Goal: Task Accomplishment & Management: Complete application form

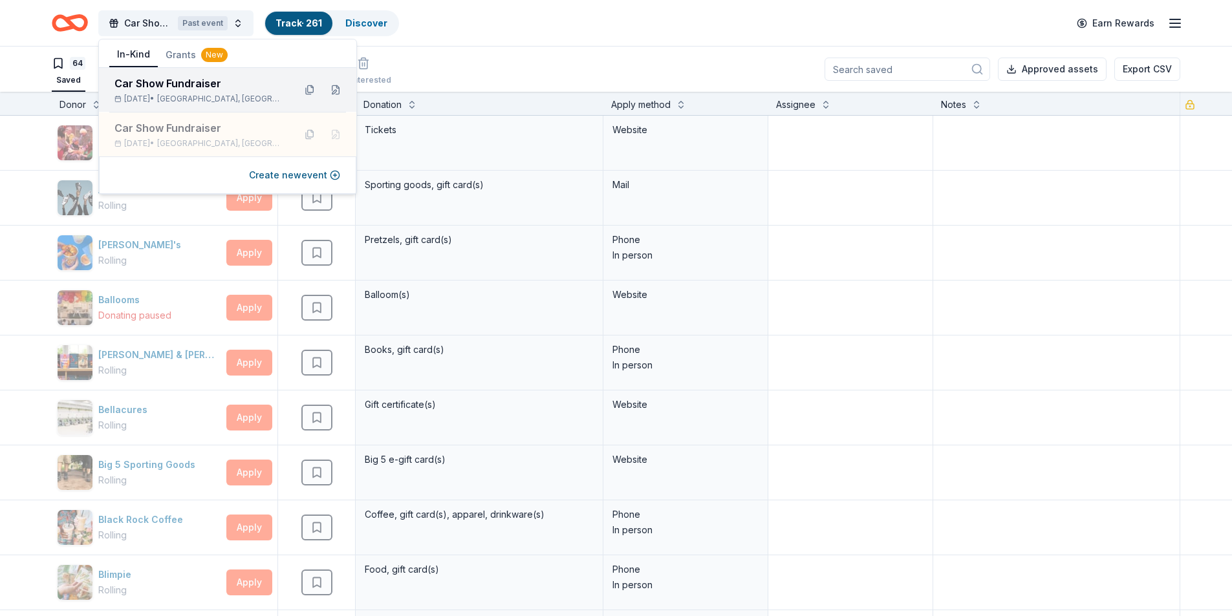
click at [224, 80] on div "Car Show Fundraiser" at bounding box center [198, 84] width 169 height 16
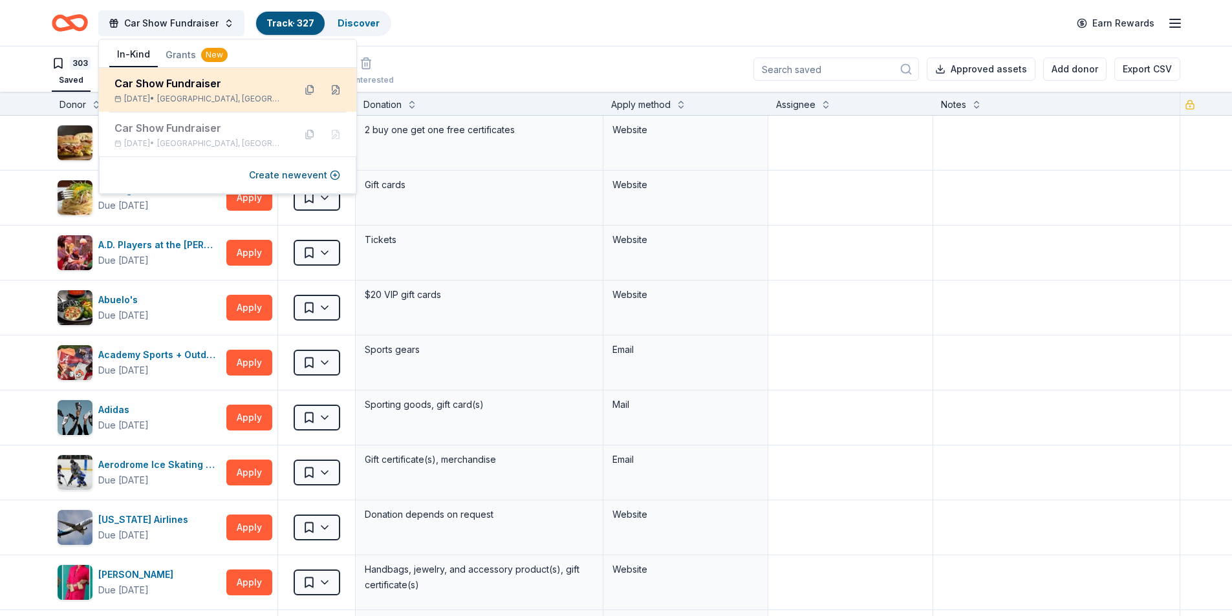
click at [197, 92] on div "Car Show Fundraiser Mar 21, 2026 • Kerrville, TX" at bounding box center [198, 90] width 169 height 28
click at [193, 103] on span "Kerrville, TX" at bounding box center [220, 99] width 127 height 10
click at [162, 92] on div "Car Show Fundraiser Mar 21, 2026 • Kerrville, TX" at bounding box center [198, 90] width 169 height 28
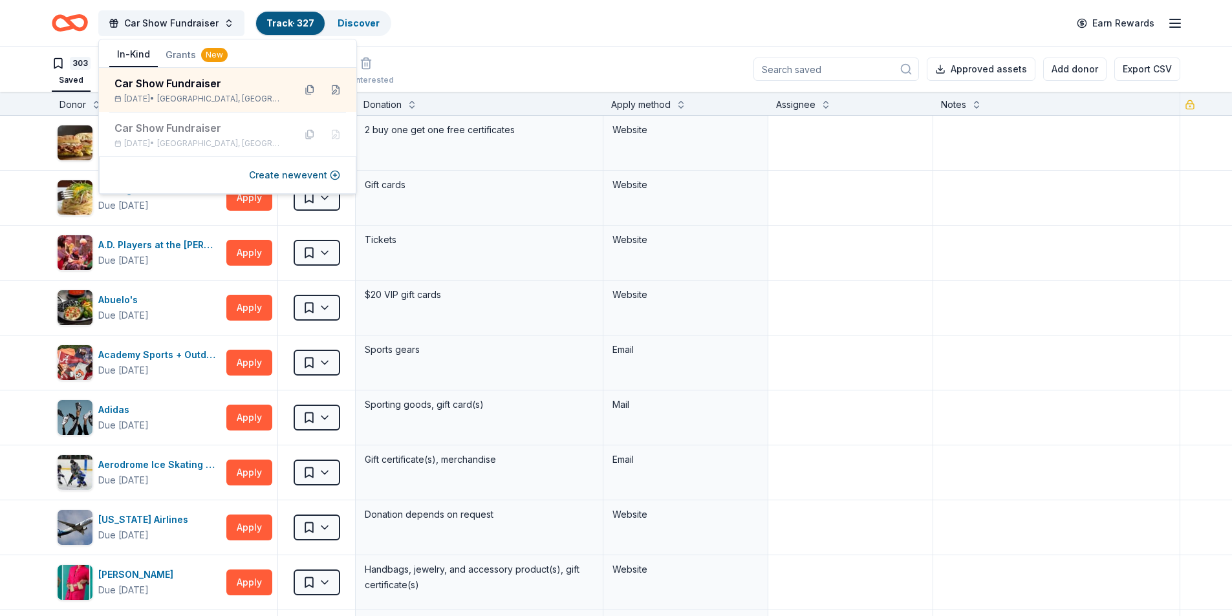
click at [493, 50] on div "303 Saved 22 Applied 1 Approved Received Declined Not interested Approved asset…" at bounding box center [616, 69] width 1128 height 45
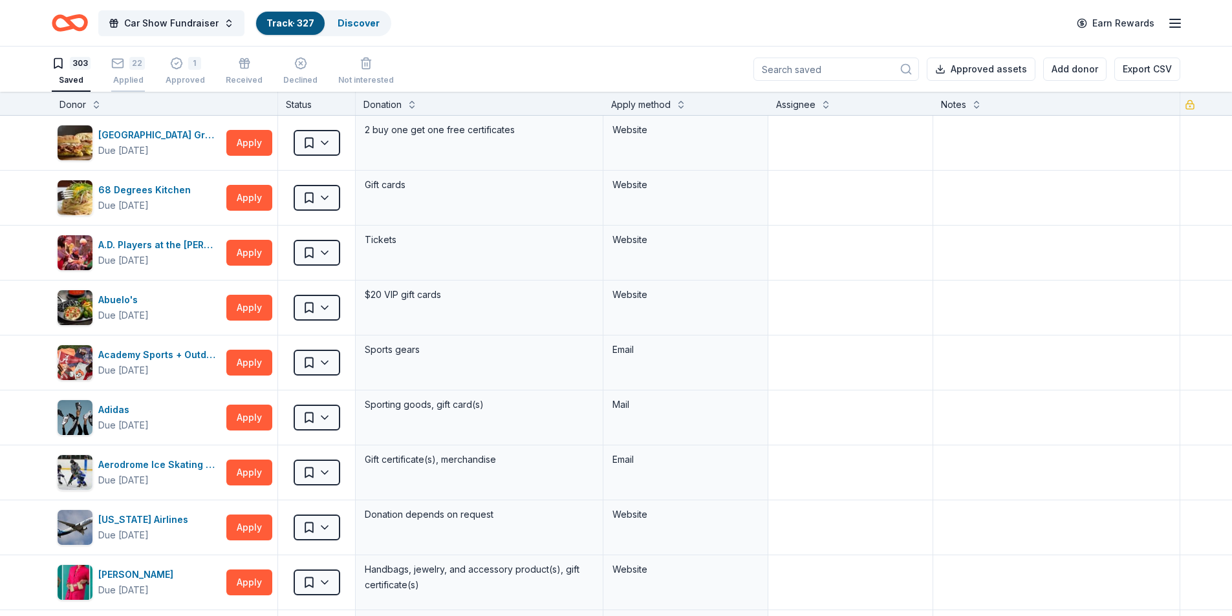
click at [130, 71] on div "22 Applied" at bounding box center [128, 71] width 34 height 28
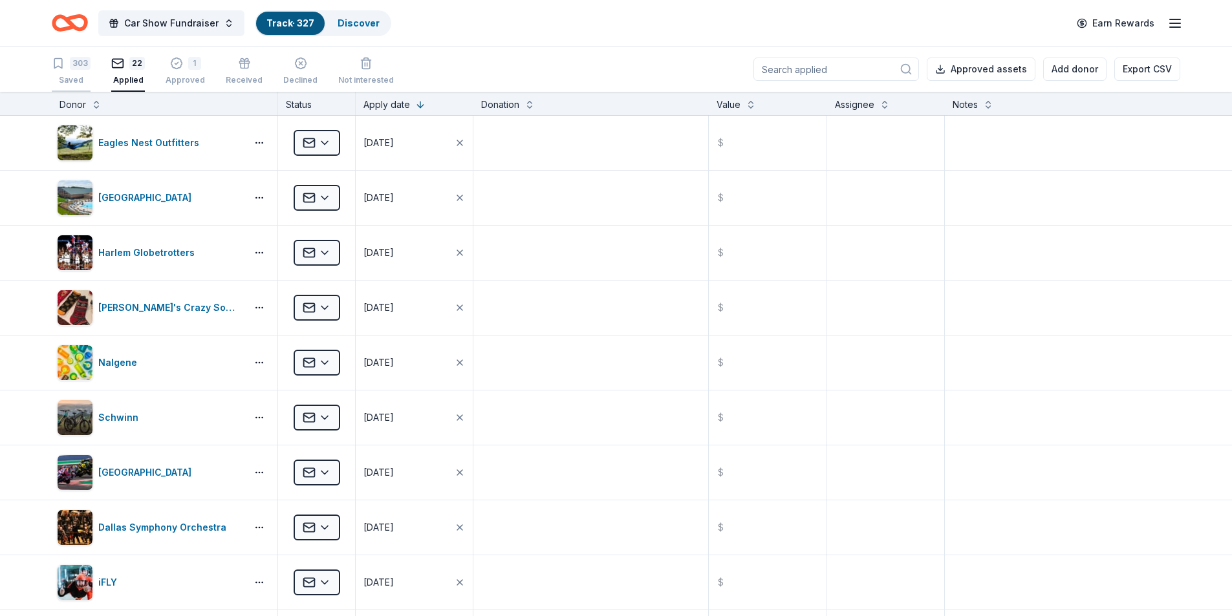
click at [72, 72] on div "303 Saved" at bounding box center [71, 71] width 39 height 28
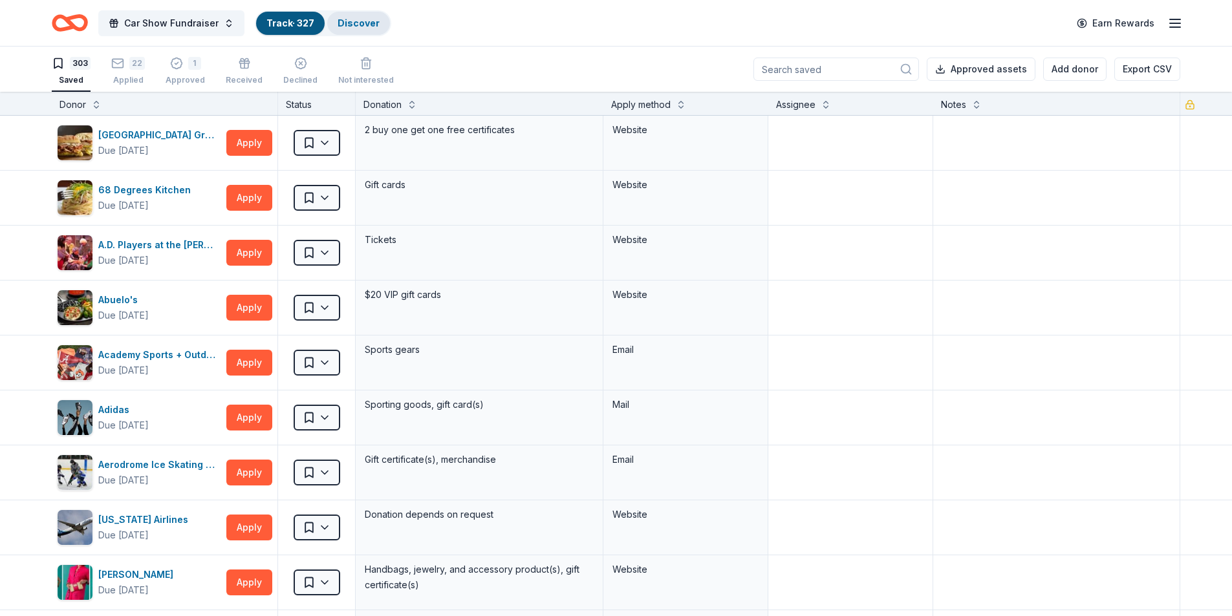
click at [356, 23] on link "Discover" at bounding box center [358, 22] width 42 height 11
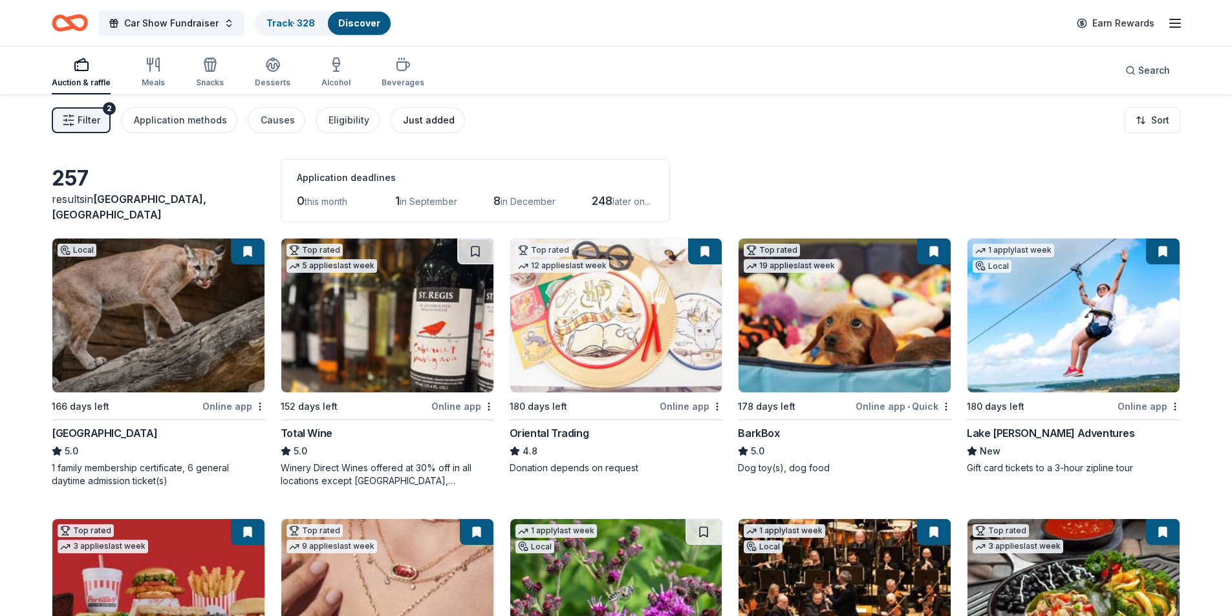
click at [428, 120] on div "Just added" at bounding box center [429, 120] width 52 height 16
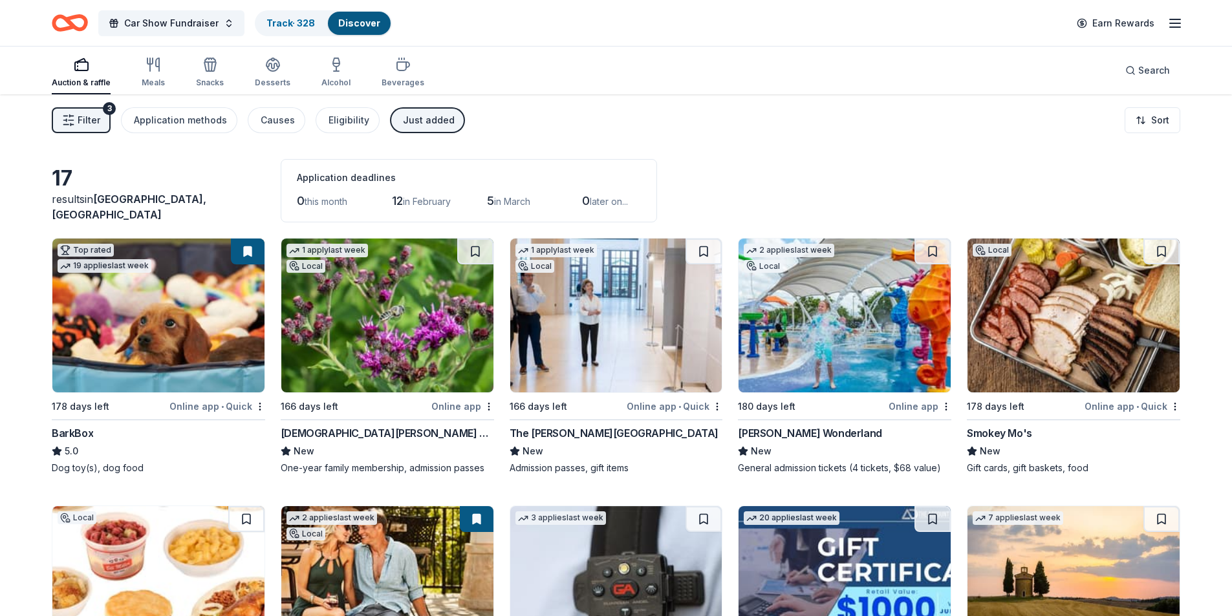
click at [403, 122] on div "Just added" at bounding box center [429, 120] width 52 height 16
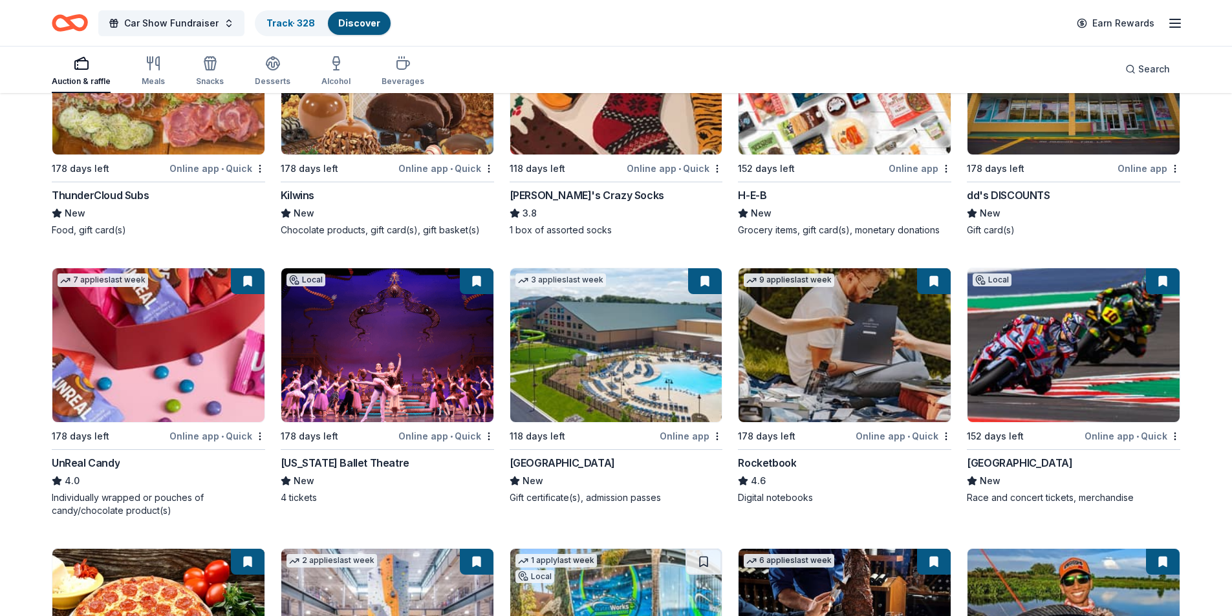
scroll to position [5487, 0]
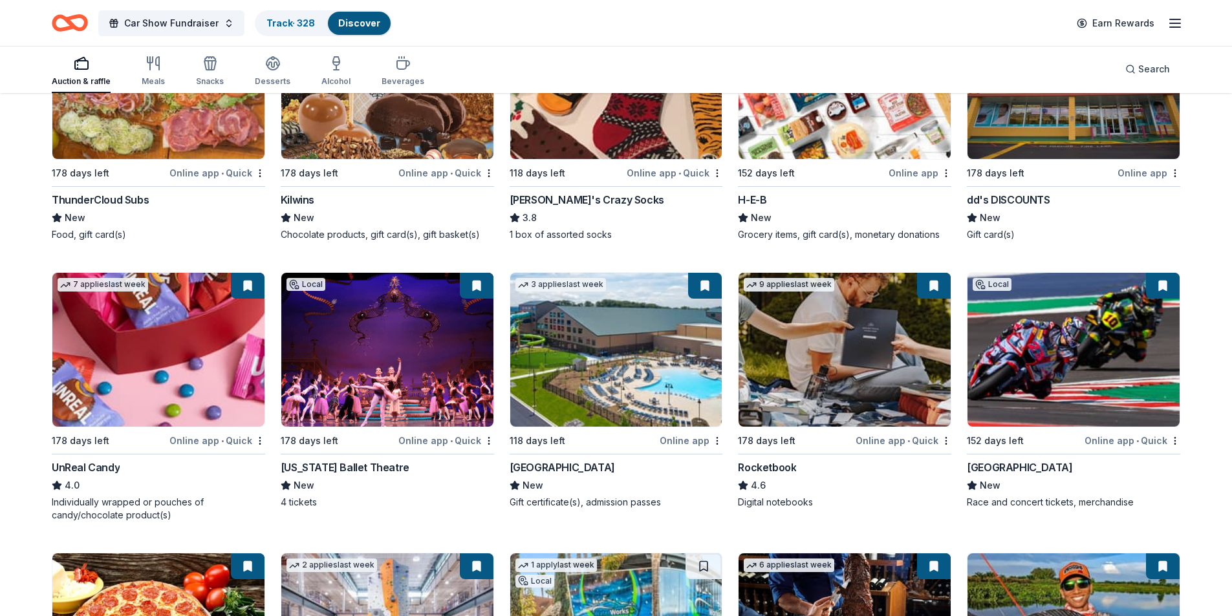
click at [634, 385] on img at bounding box center [616, 350] width 212 height 154
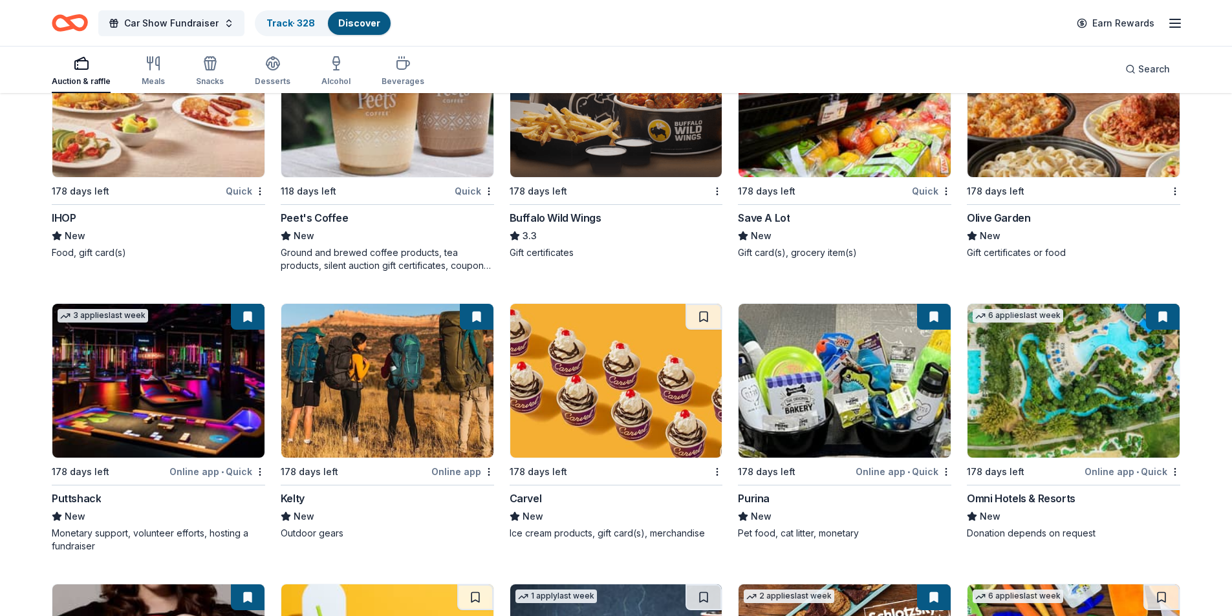
scroll to position [9358, 0]
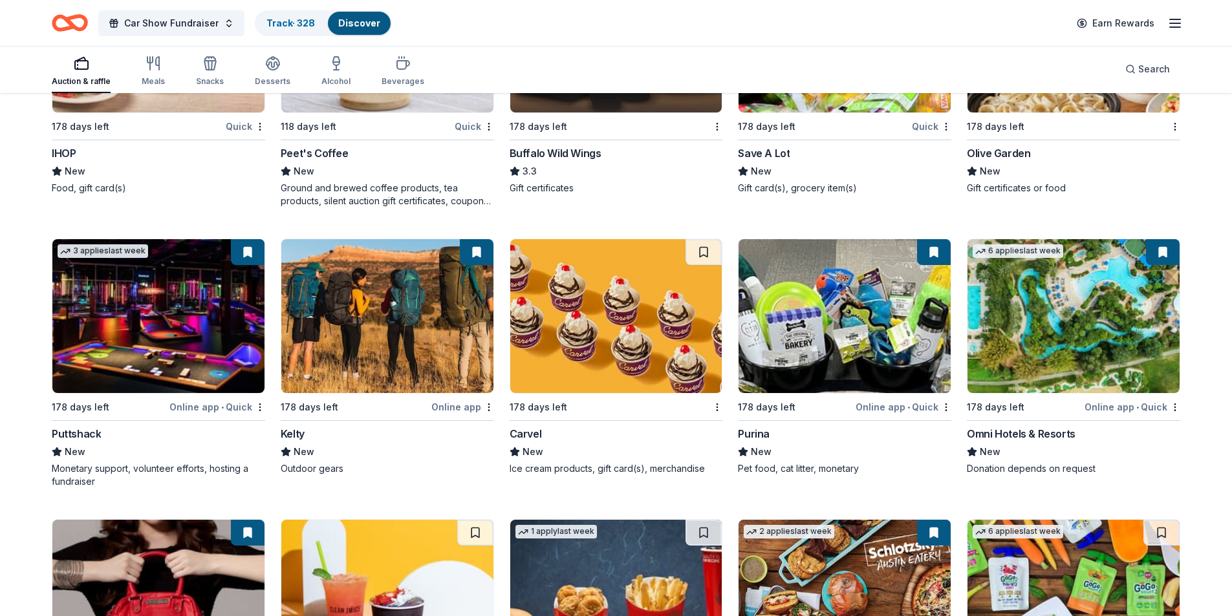
click at [173, 366] on img at bounding box center [158, 316] width 212 height 154
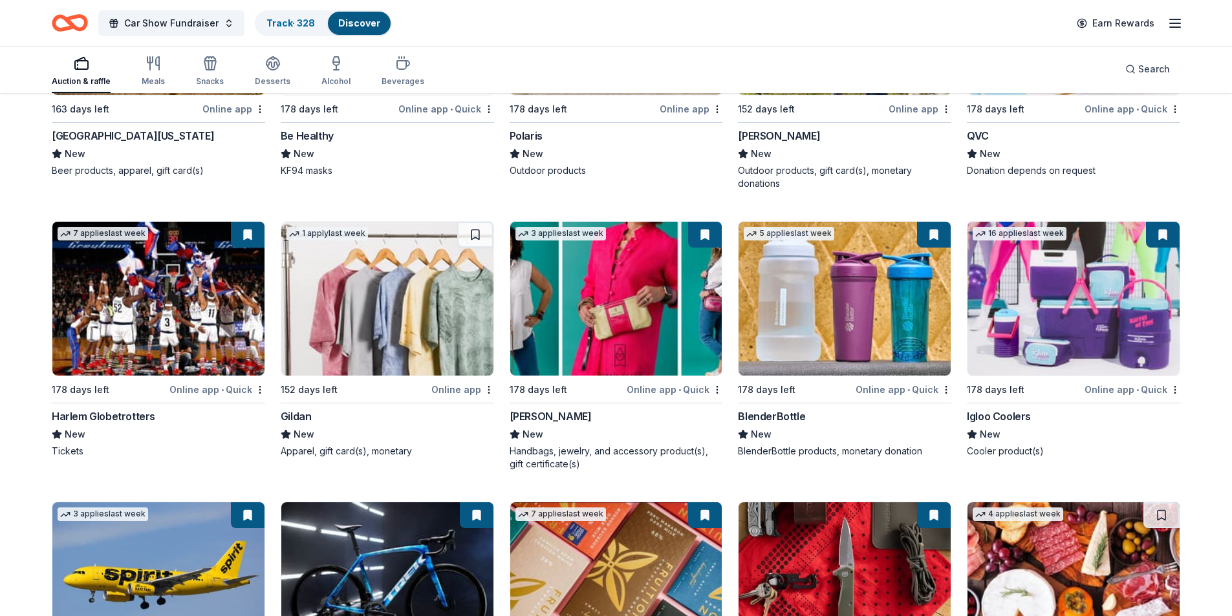
scroll to position [11608, 0]
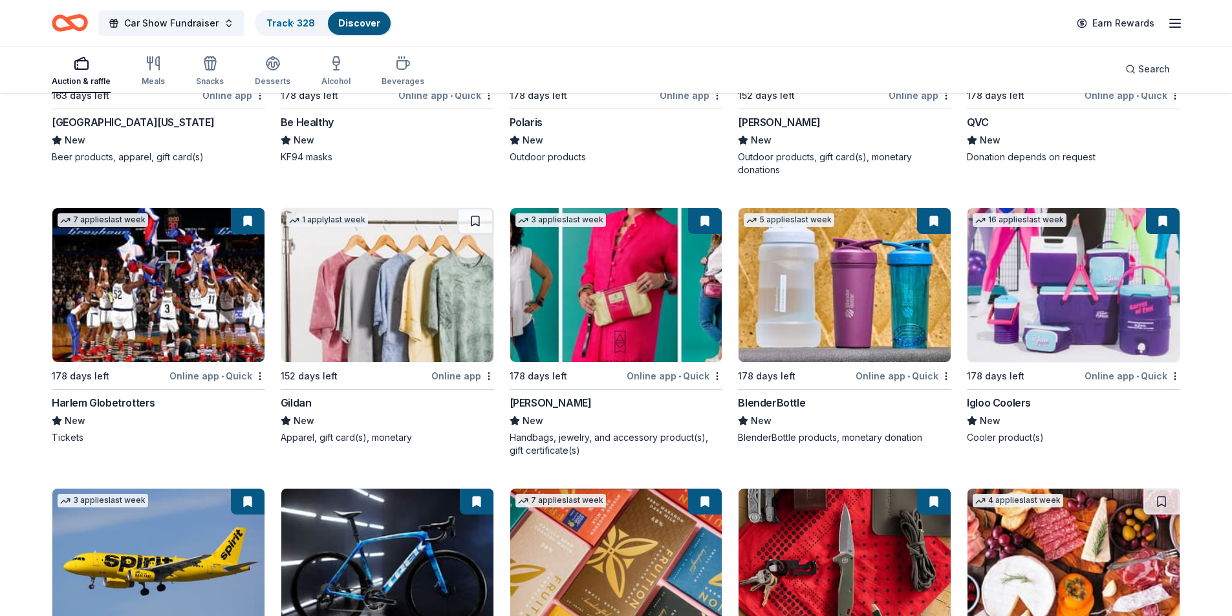
click at [202, 308] on img at bounding box center [158, 285] width 212 height 154
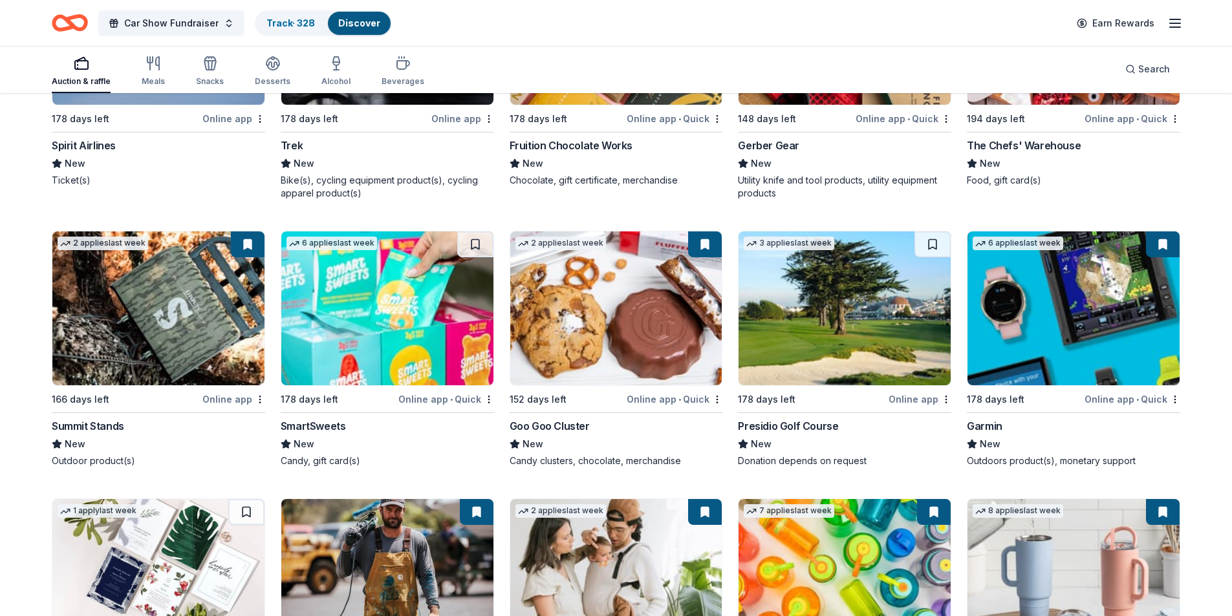
scroll to position [12169, 0]
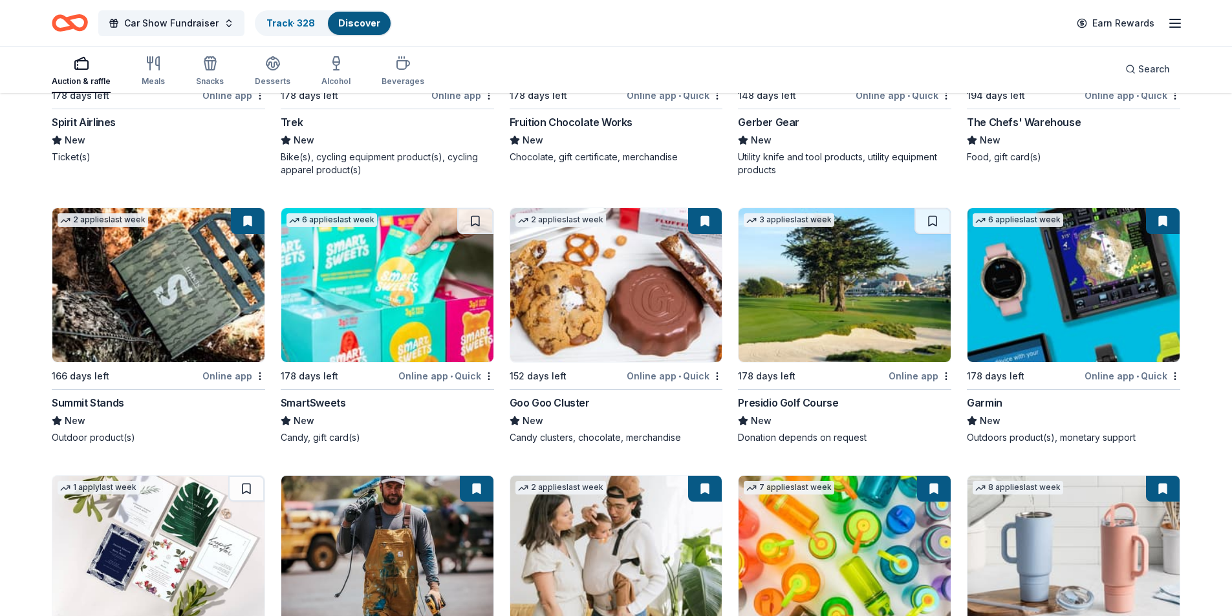
click at [1088, 302] on img at bounding box center [1073, 285] width 212 height 154
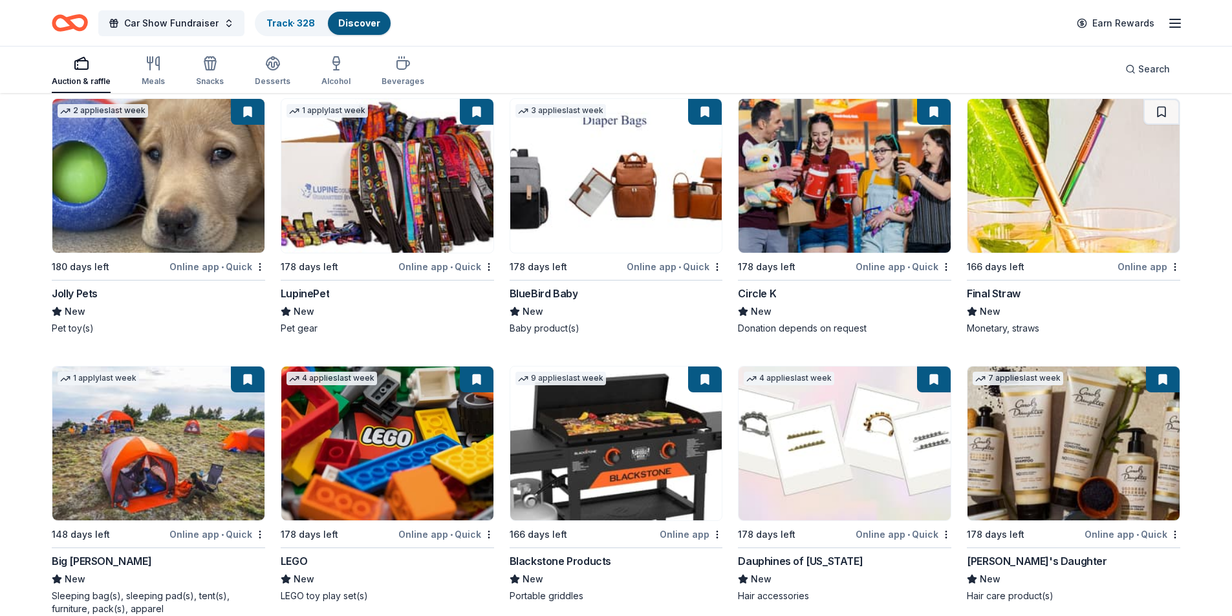
scroll to position [12942, 0]
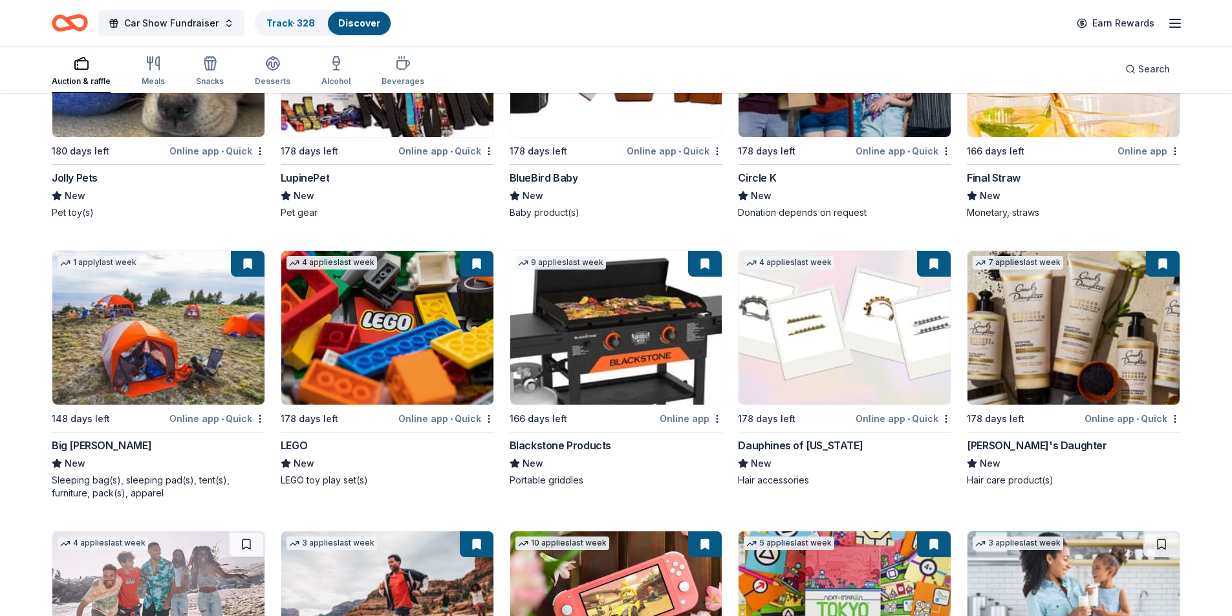
click at [202, 363] on img at bounding box center [158, 328] width 212 height 154
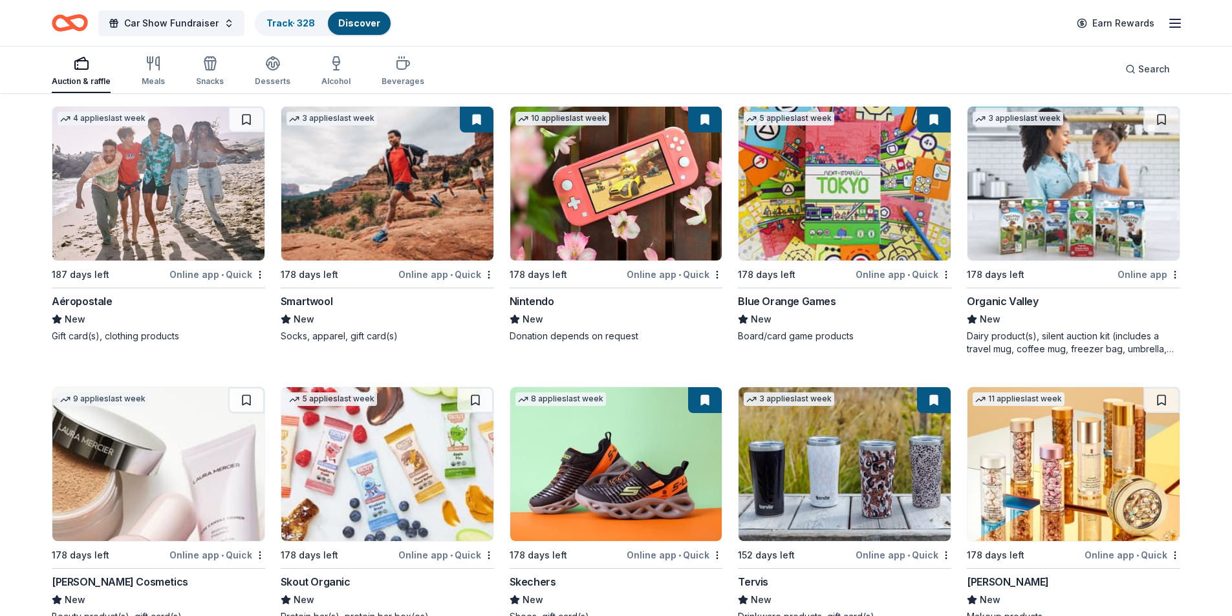
scroll to position [13490, 0]
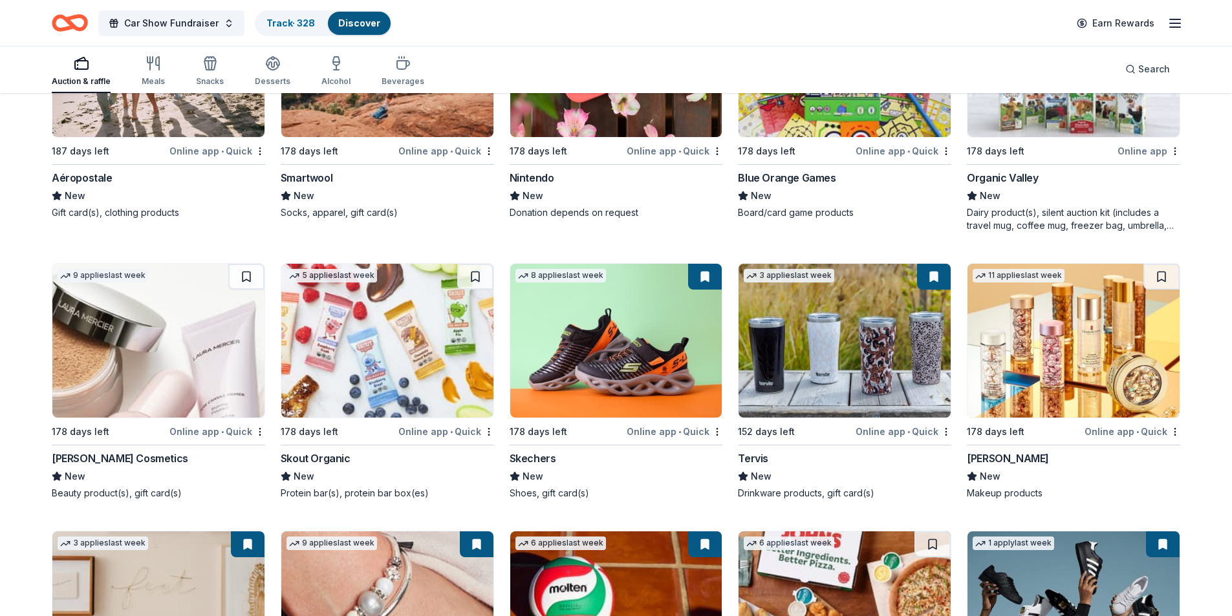
click at [905, 374] on img at bounding box center [844, 341] width 212 height 154
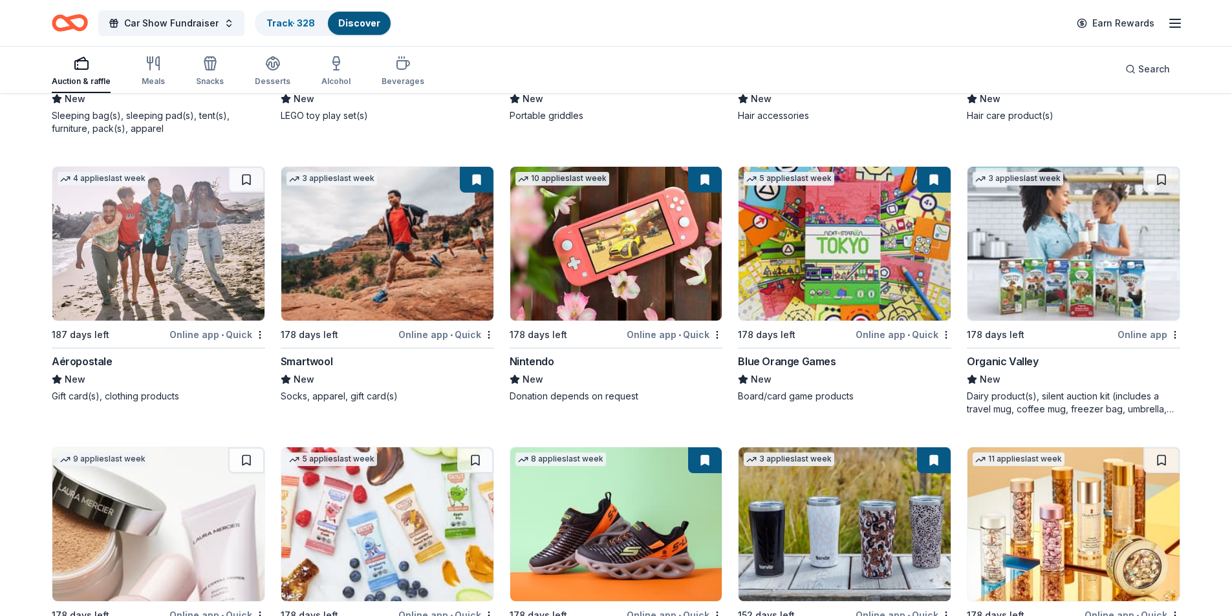
scroll to position [13301, 0]
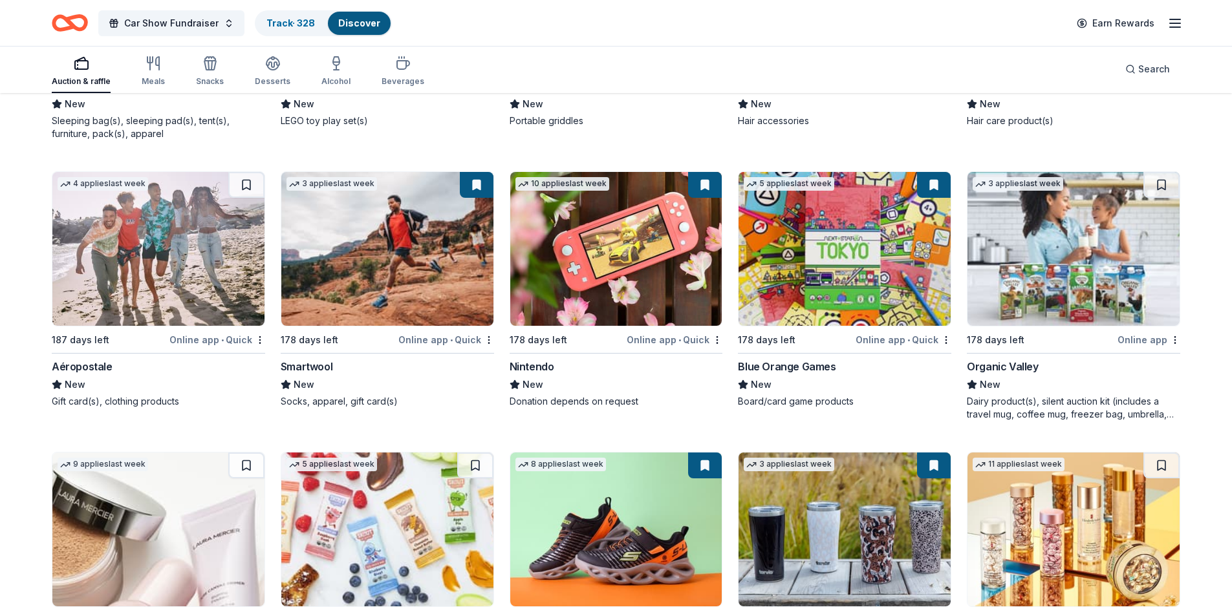
click at [631, 262] on img at bounding box center [616, 249] width 212 height 154
click at [786, 257] on img at bounding box center [844, 249] width 212 height 154
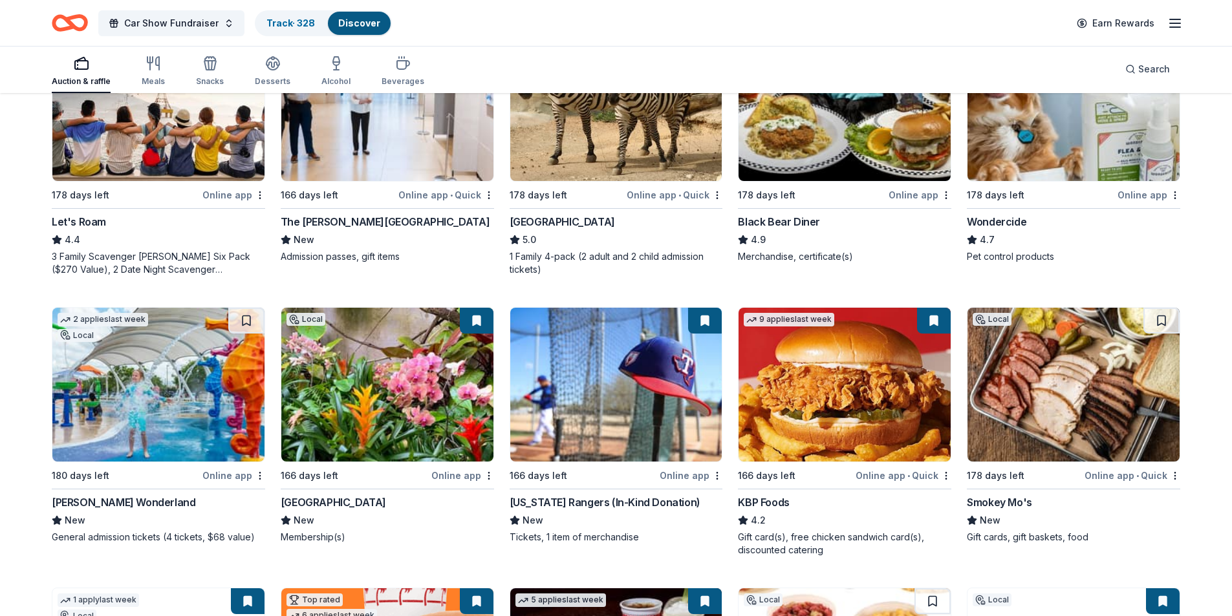
scroll to position [970, 0]
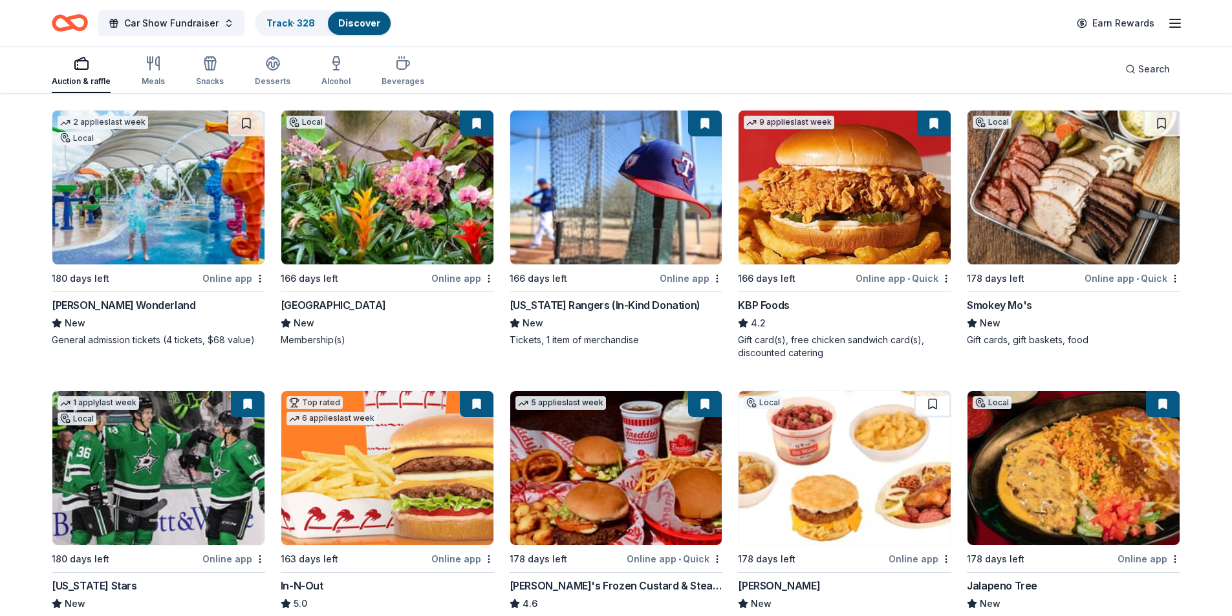
click at [628, 191] on img at bounding box center [616, 188] width 212 height 154
click at [193, 455] on img at bounding box center [158, 468] width 212 height 154
click at [222, 187] on img at bounding box center [158, 188] width 212 height 154
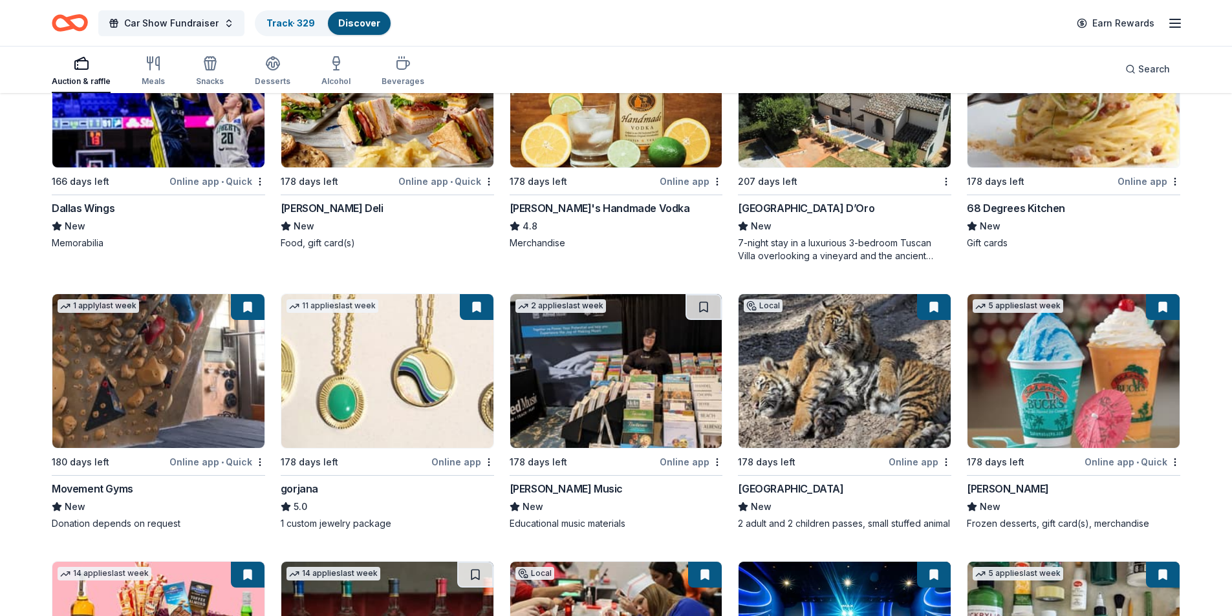
scroll to position [2457, 0]
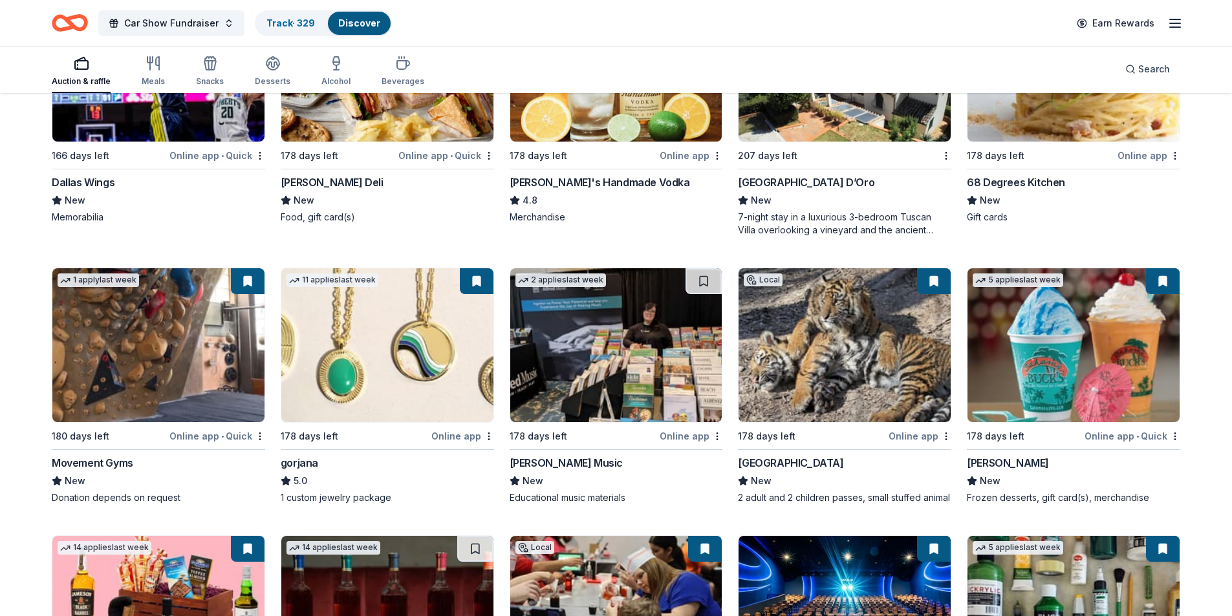
click at [444, 353] on img at bounding box center [387, 345] width 212 height 154
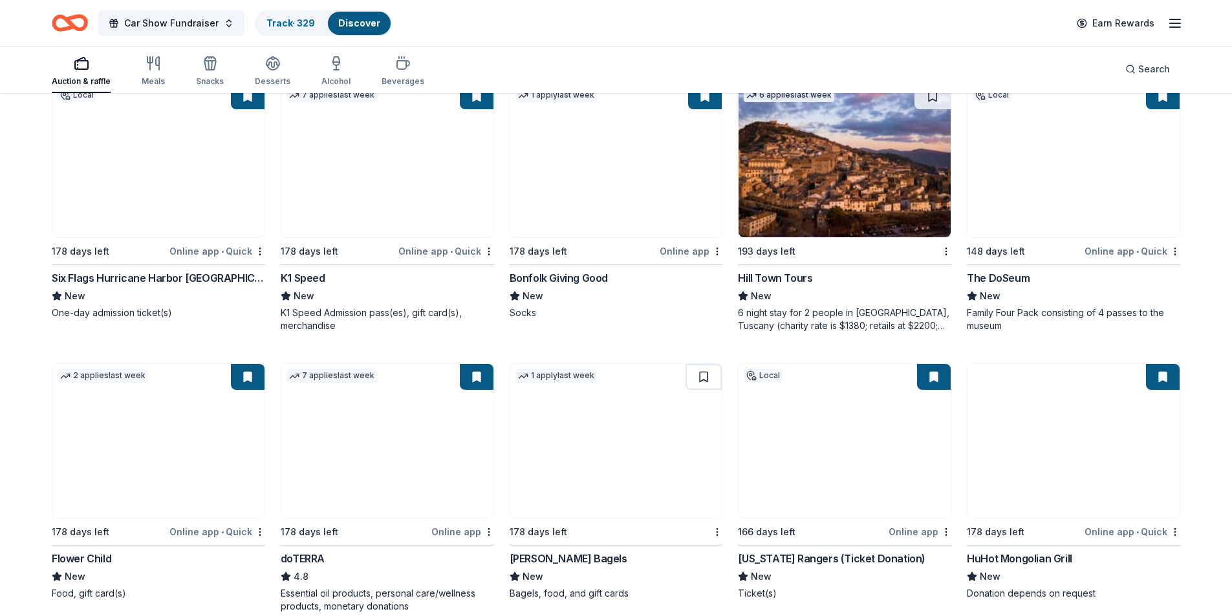
scroll to position [3491, 0]
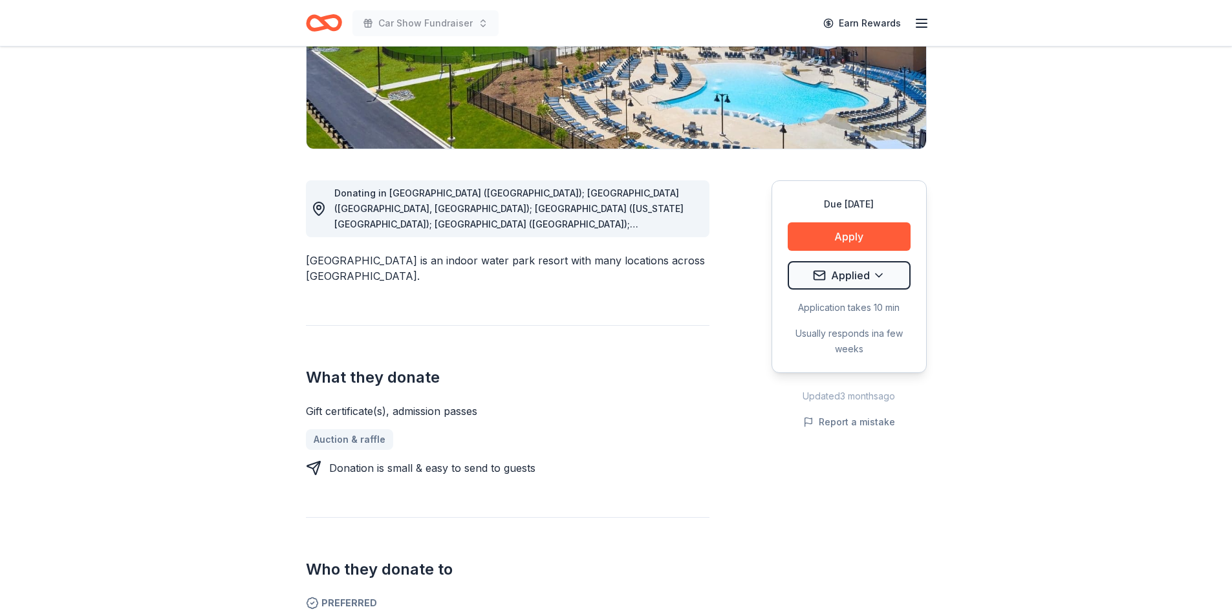
scroll to position [194, 0]
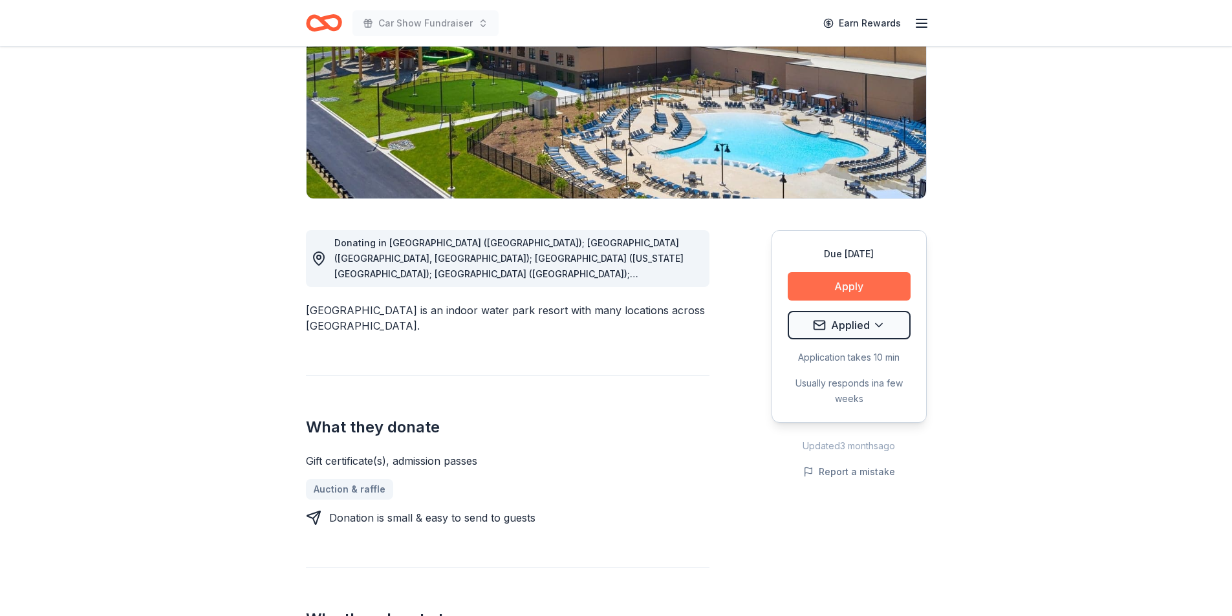
click at [865, 281] on button "Apply" at bounding box center [848, 286] width 123 height 28
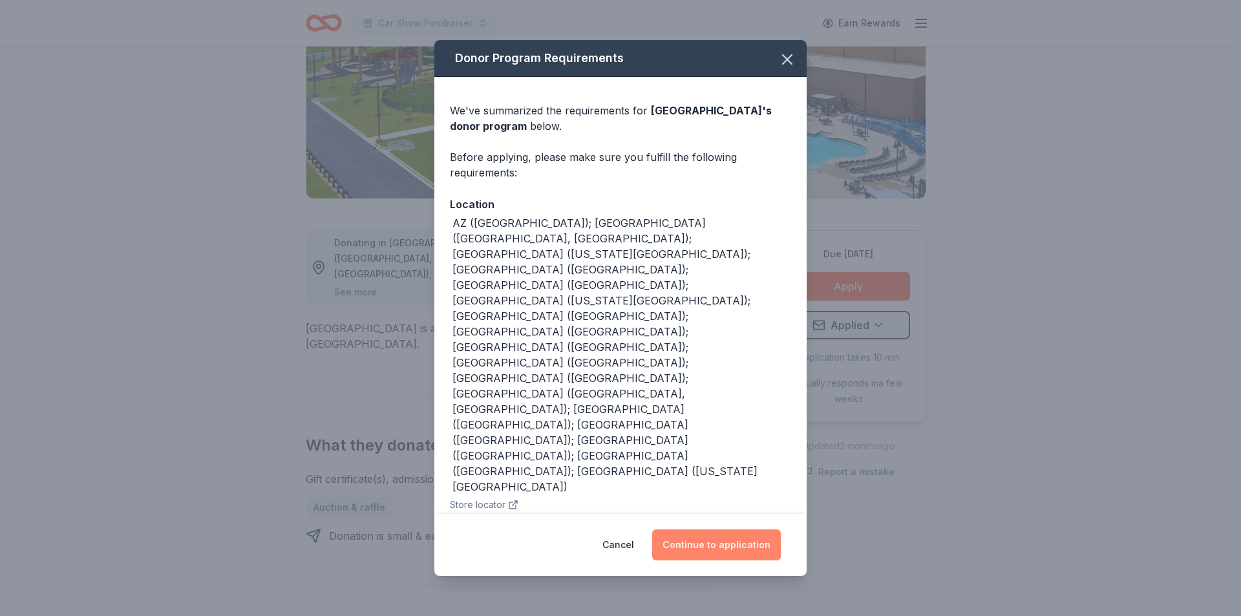
click at [706, 529] on button "Continue to application" at bounding box center [716, 544] width 129 height 31
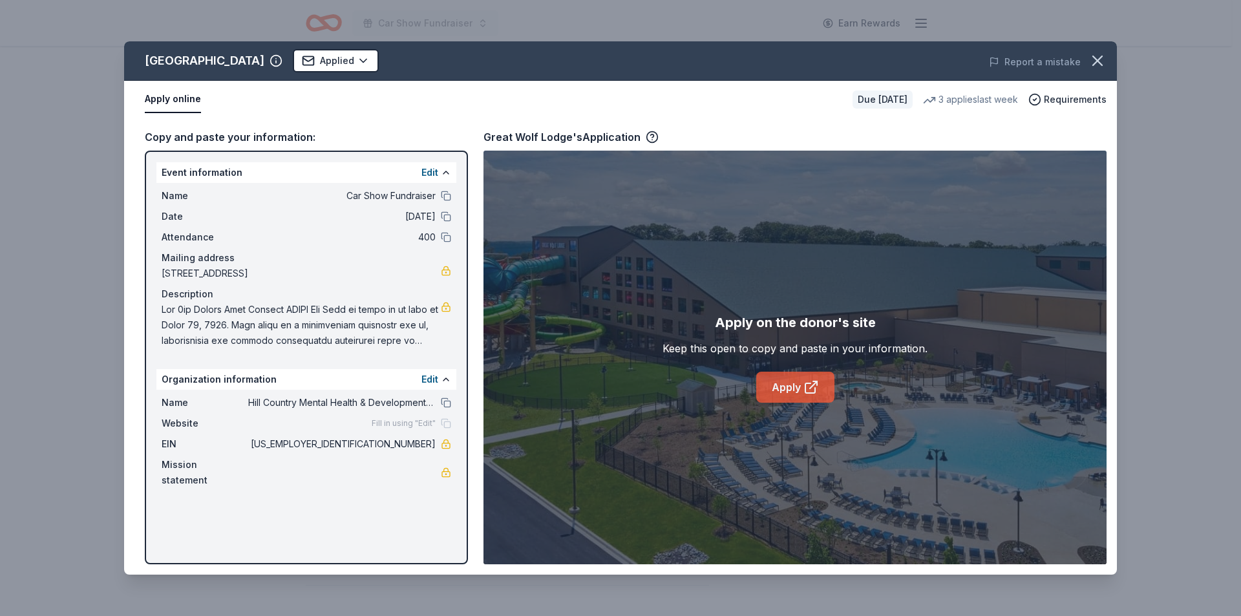
click at [785, 379] on link "Apply" at bounding box center [795, 387] width 78 height 31
click at [1099, 59] on icon "button" at bounding box center [1097, 60] width 9 height 9
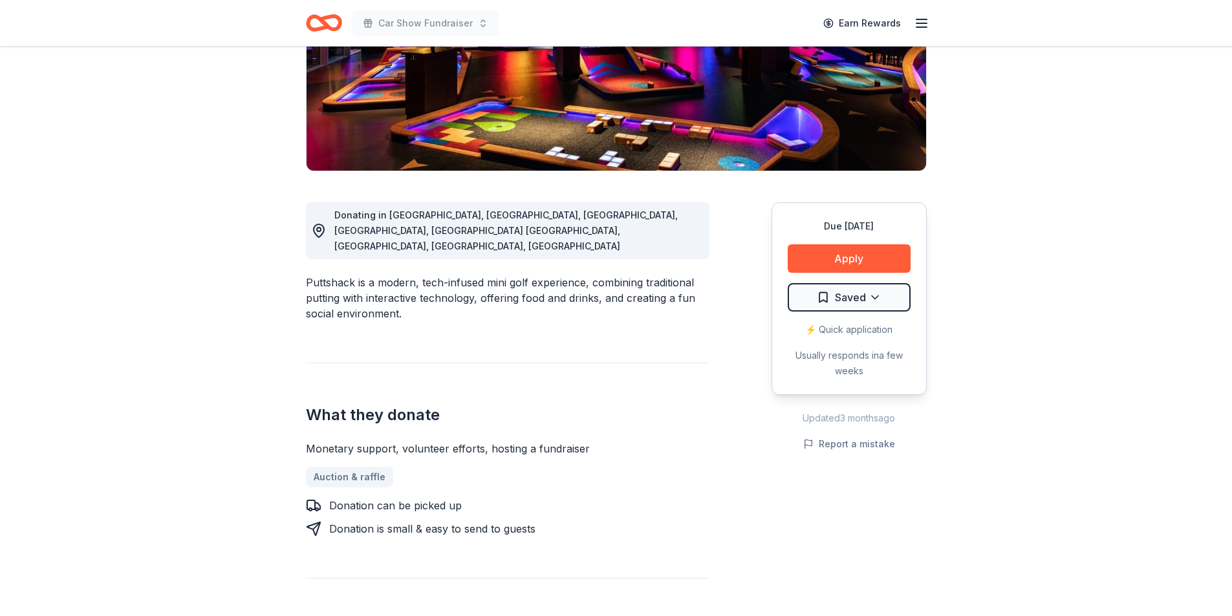
scroll to position [259, 0]
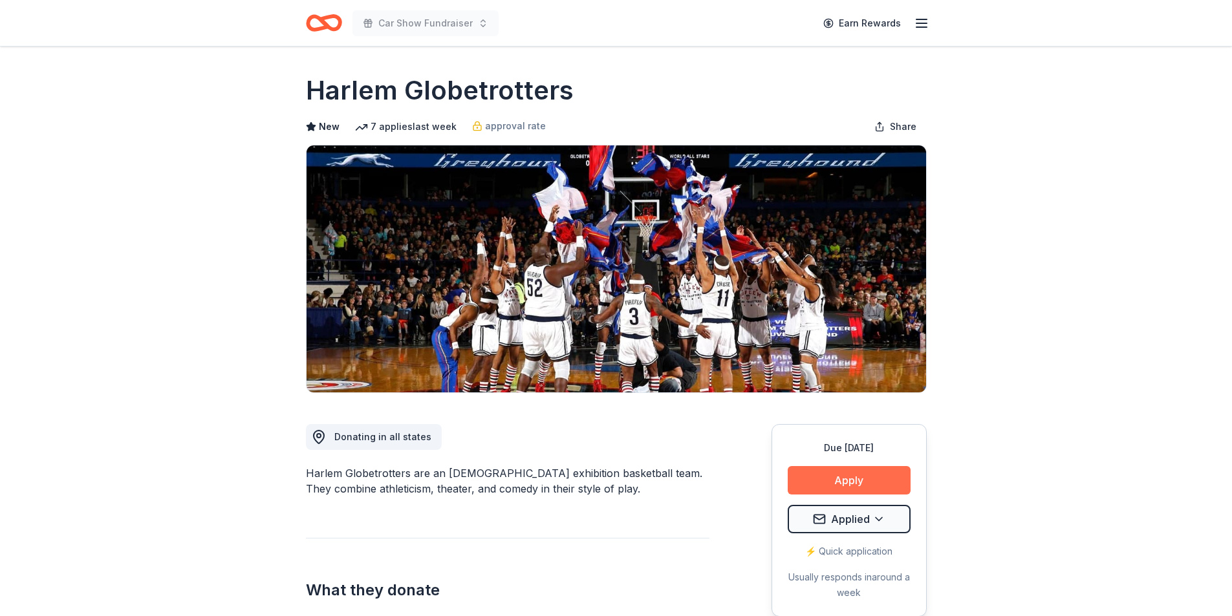
click at [829, 475] on button "Apply" at bounding box center [848, 480] width 123 height 28
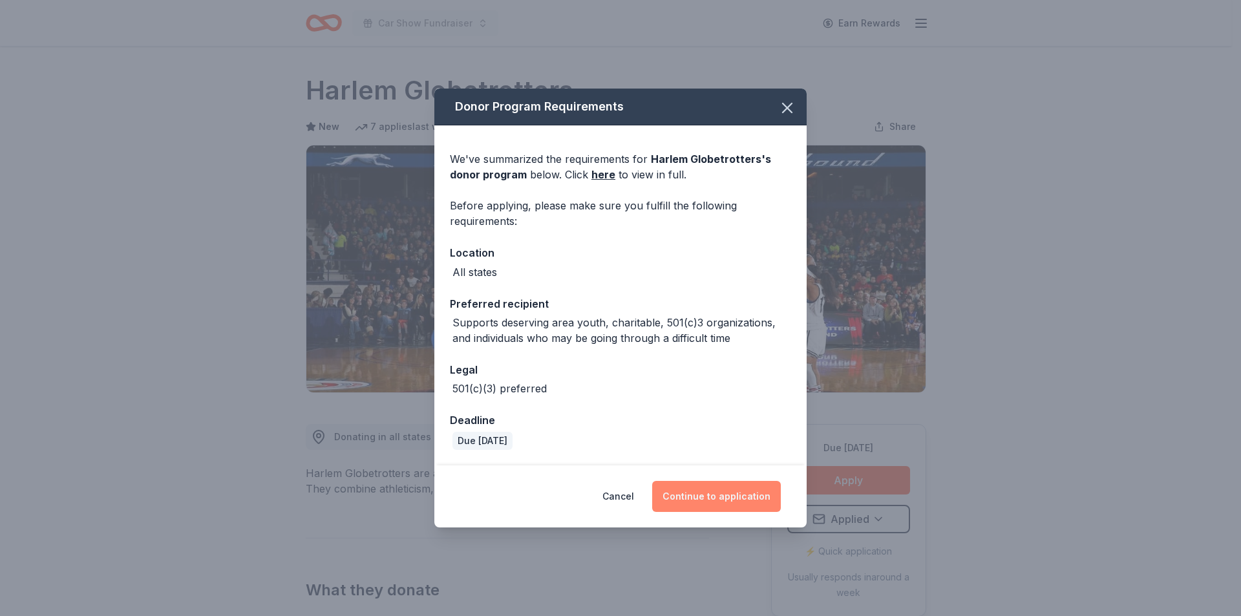
click at [723, 492] on button "Continue to application" at bounding box center [716, 496] width 129 height 31
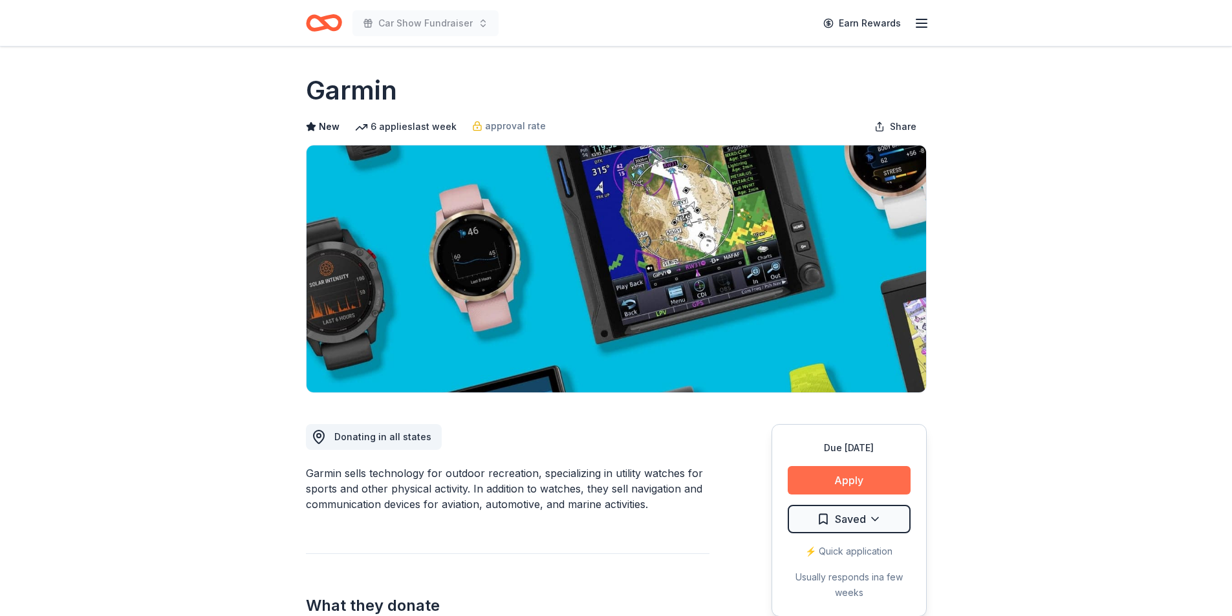
click at [859, 483] on button "Apply" at bounding box center [848, 480] width 123 height 28
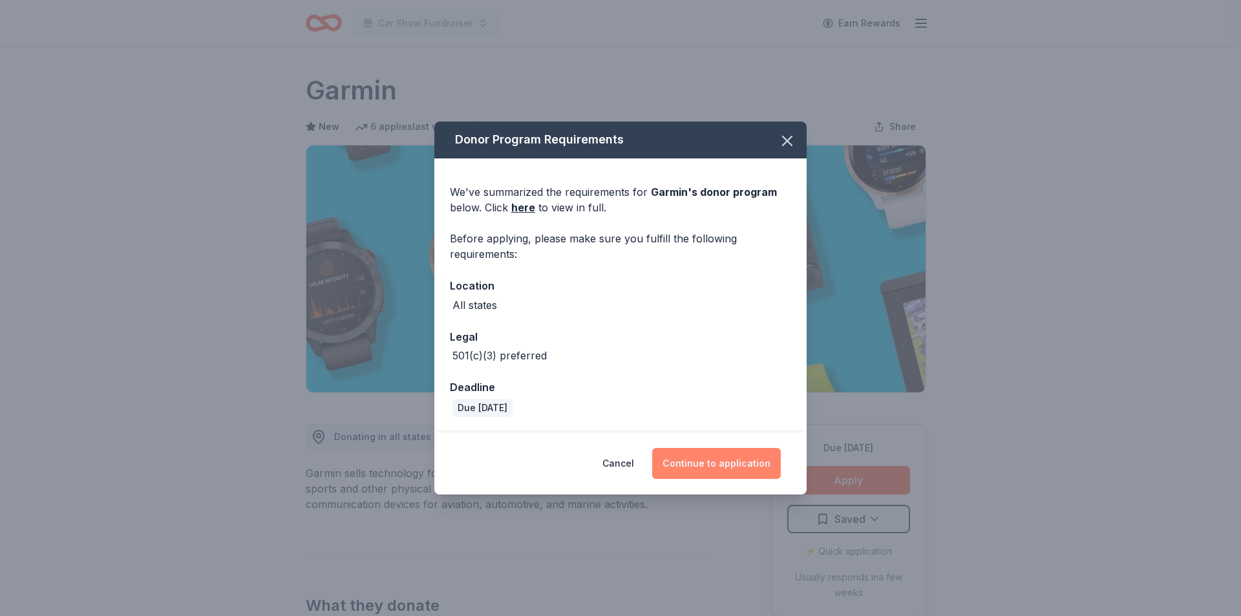
click at [698, 458] on button "Continue to application" at bounding box center [716, 463] width 129 height 31
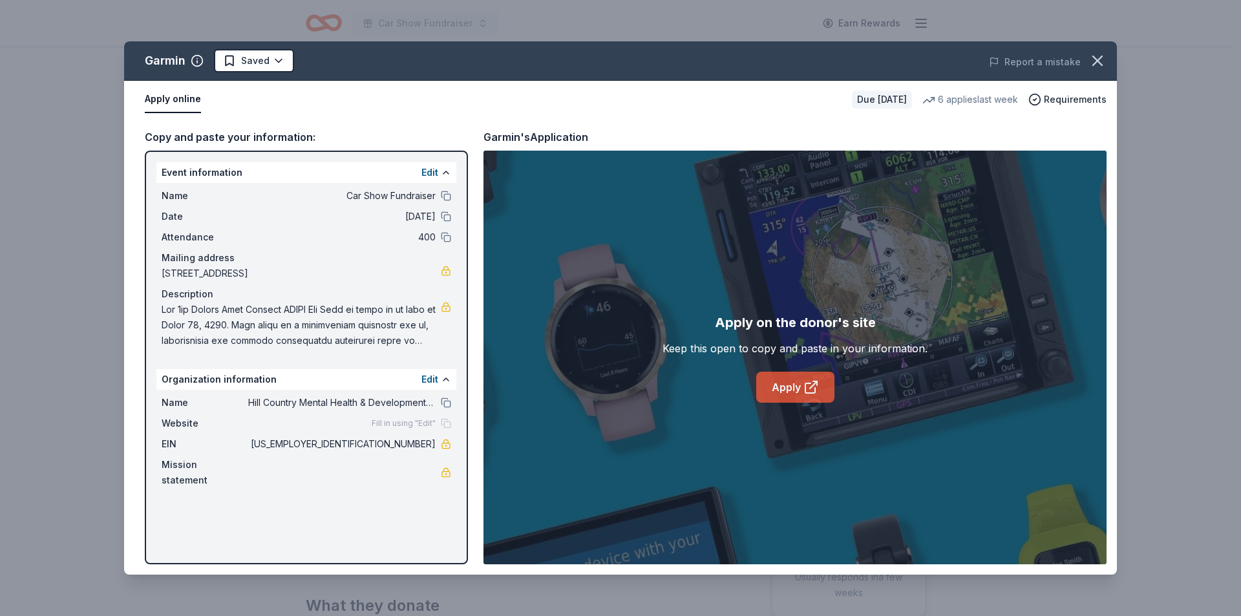
click at [788, 385] on link "Apply" at bounding box center [795, 387] width 78 height 31
click at [281, 61] on html "Car Show Fundraiser Earn Rewards Due in 178 days Share Garmin New 6 applies las…" at bounding box center [620, 308] width 1241 height 616
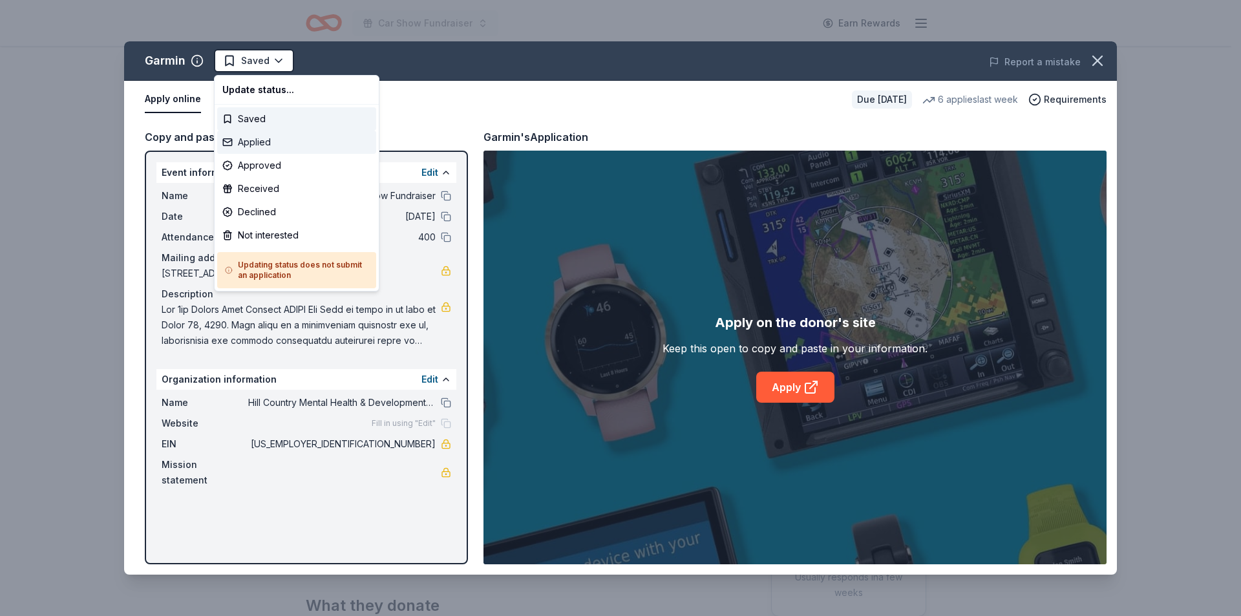
click at [248, 142] on div "Applied" at bounding box center [296, 142] width 159 height 23
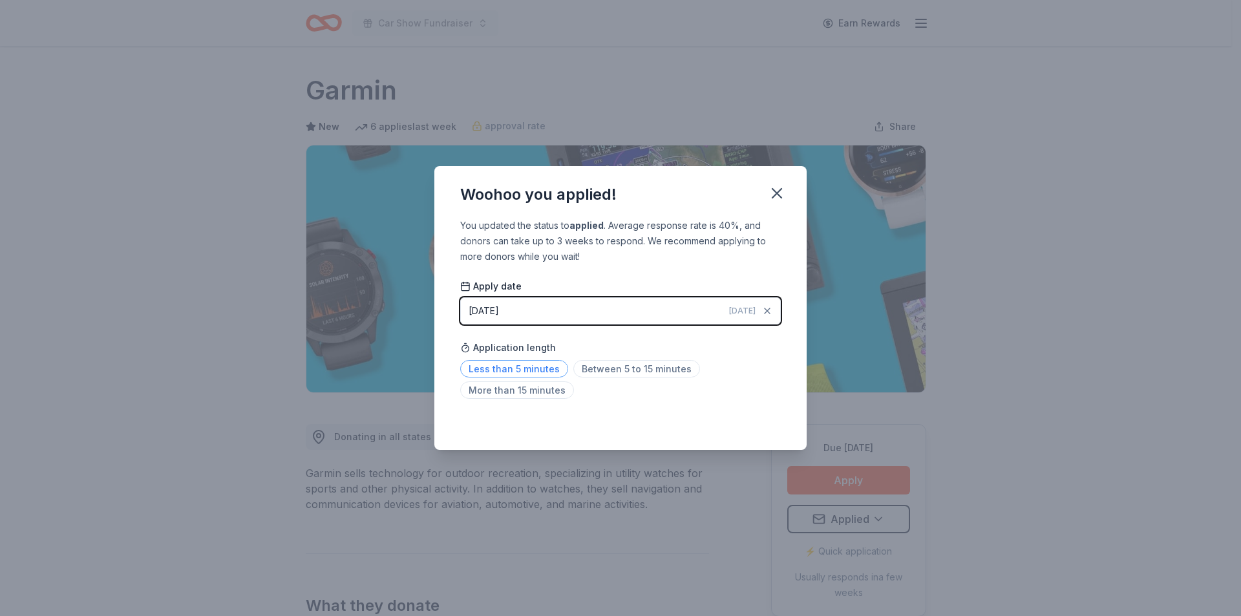
click at [528, 368] on span "Less than 5 minutes" at bounding box center [514, 368] width 108 height 17
click at [776, 195] on icon "button" at bounding box center [777, 193] width 9 height 9
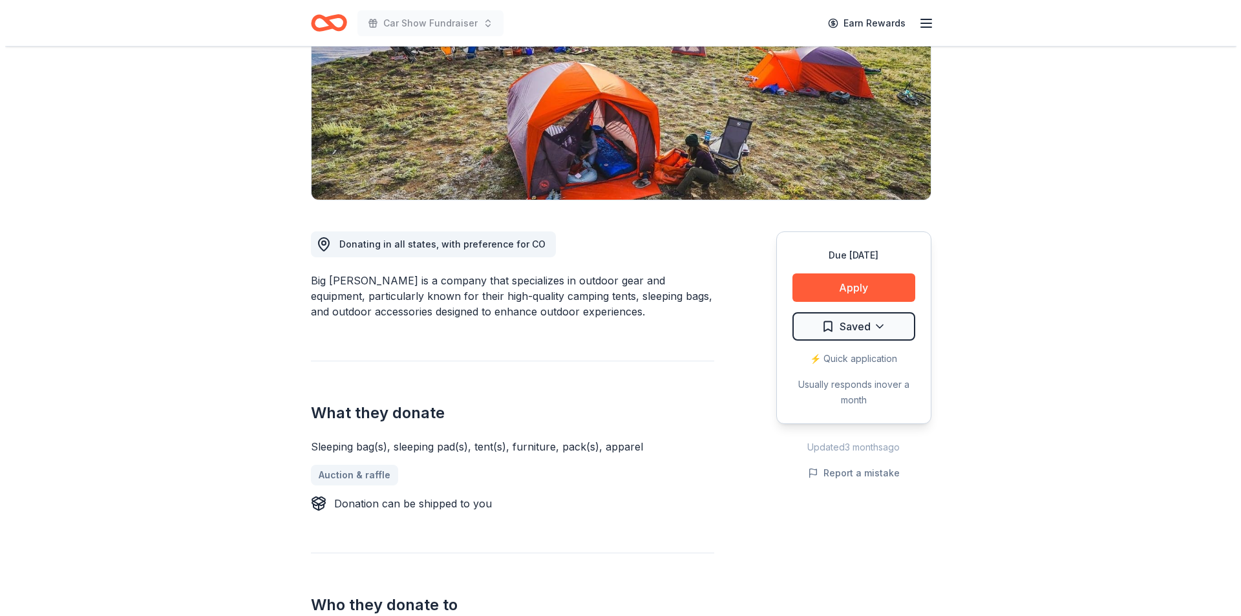
scroll to position [194, 0]
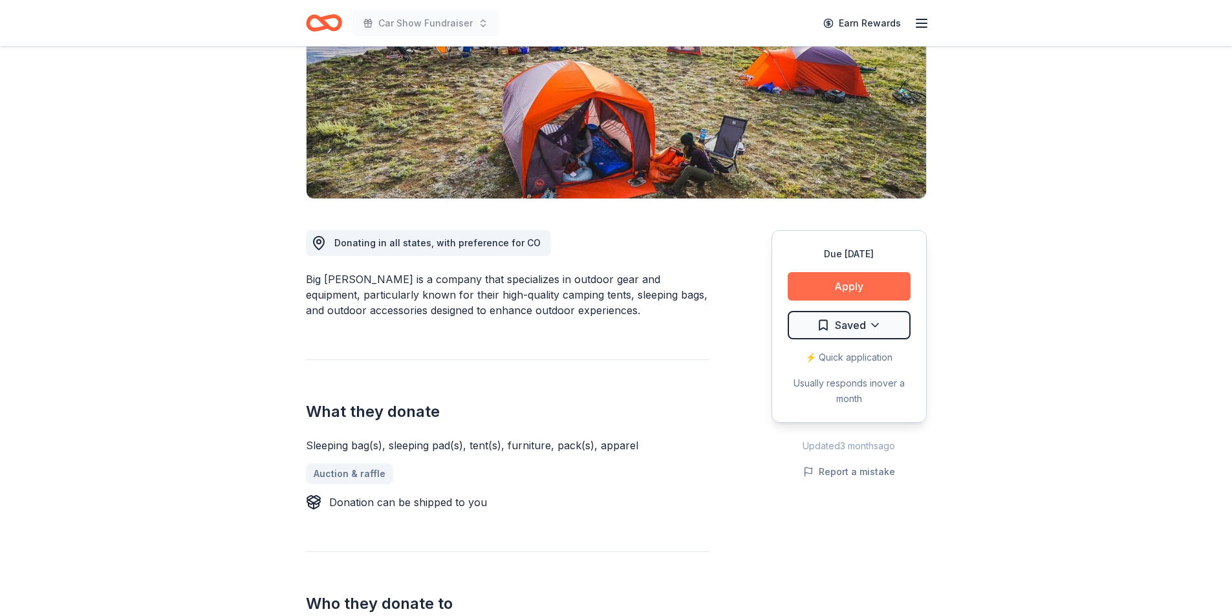
click at [815, 280] on button "Apply" at bounding box center [848, 286] width 123 height 28
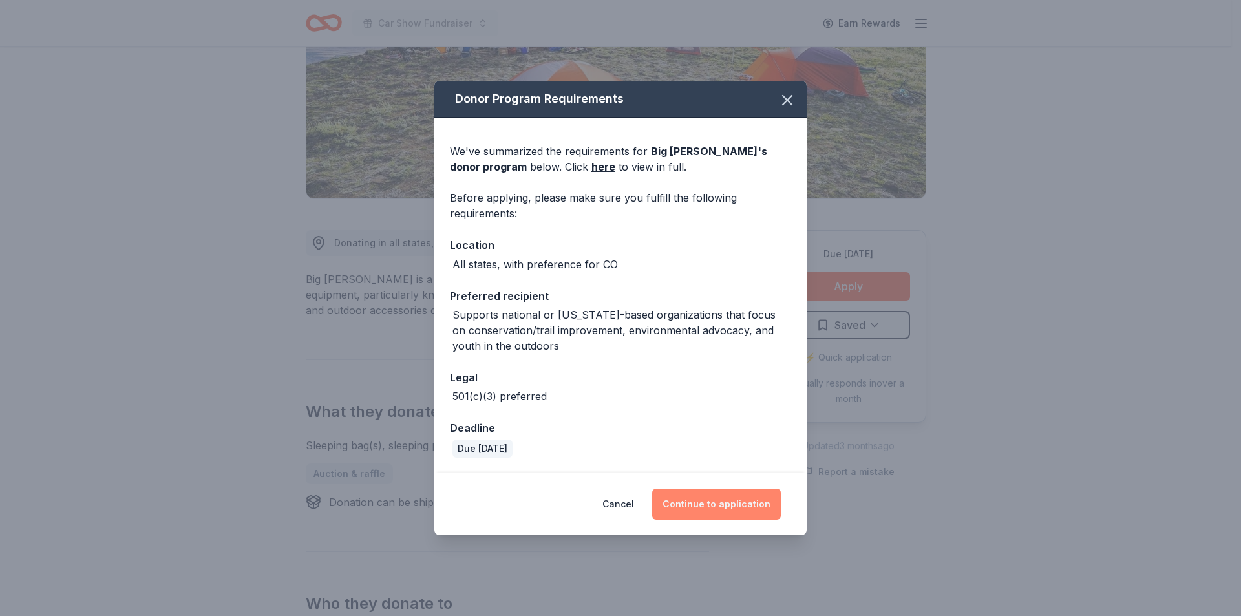
click at [738, 498] on button "Continue to application" at bounding box center [716, 504] width 129 height 31
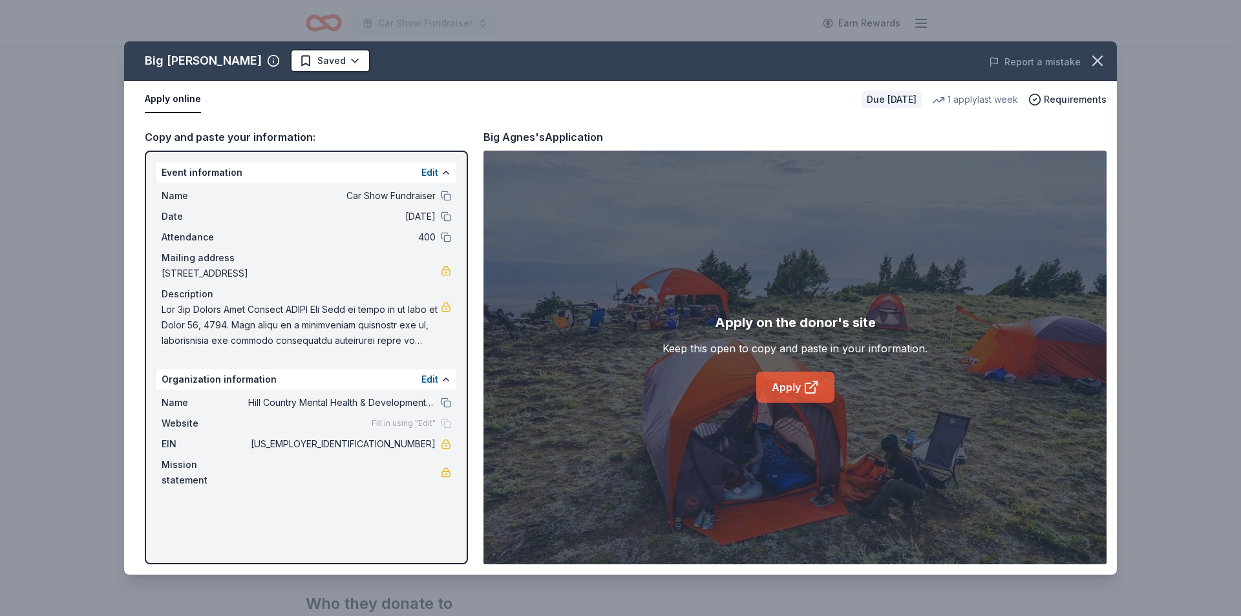
click at [799, 386] on link "Apply" at bounding box center [795, 387] width 78 height 31
click at [290, 63] on html "Car Show Fundraiser Earn Rewards Due in 148 days Share Big Agnes New 1 apply la…" at bounding box center [620, 114] width 1241 height 616
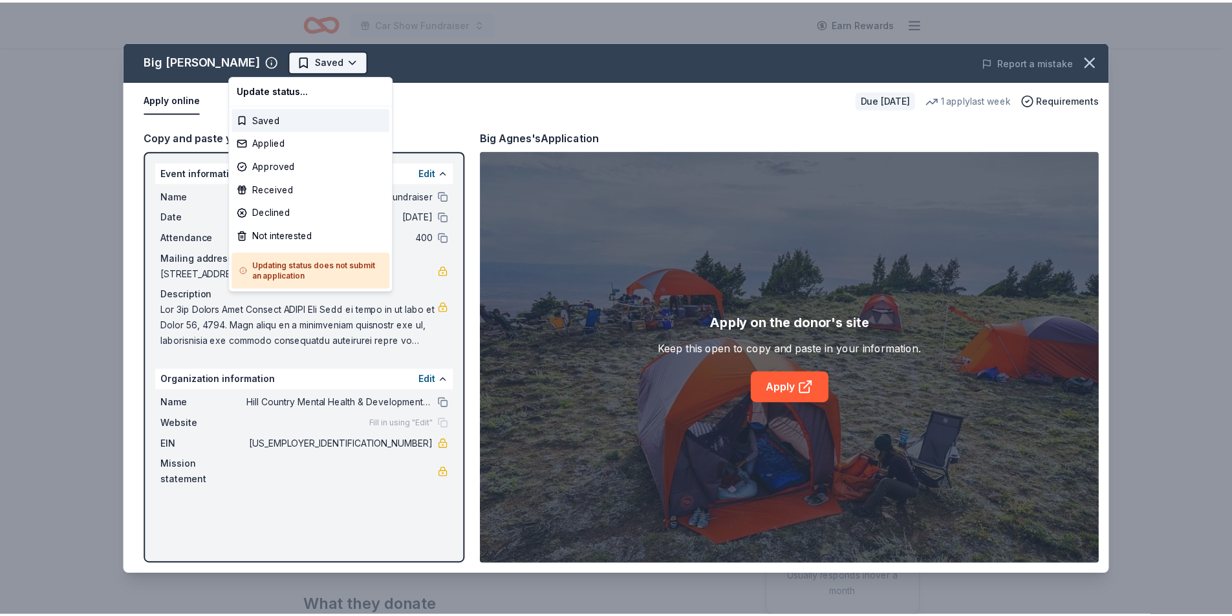
scroll to position [0, 0]
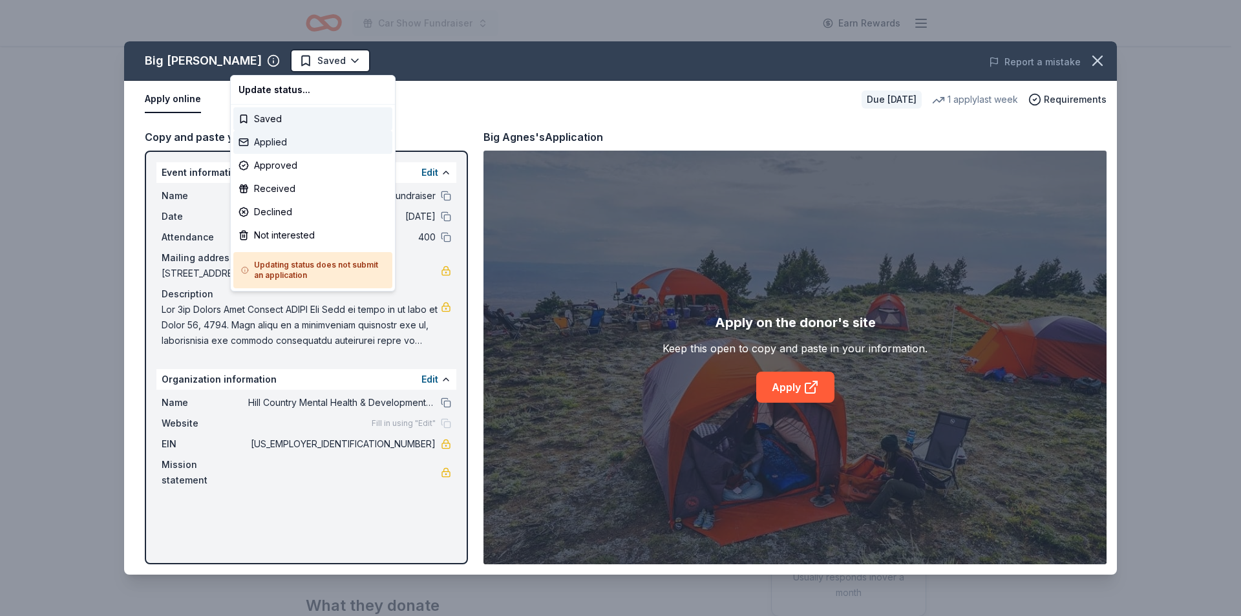
click at [268, 144] on div "Applied" at bounding box center [312, 142] width 159 height 23
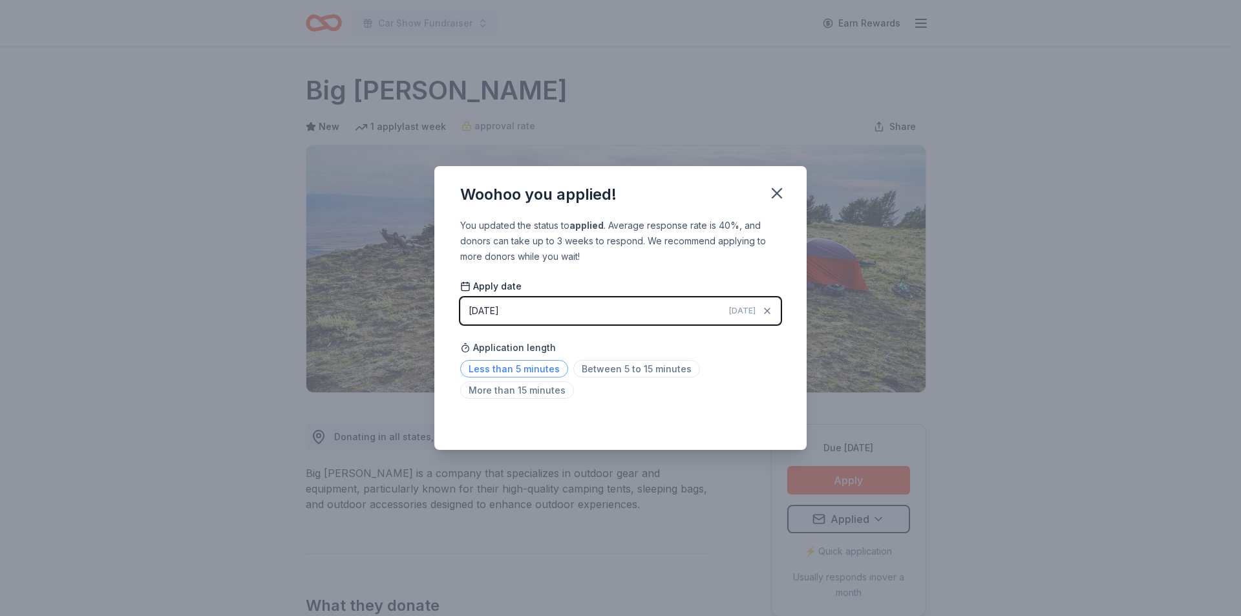
click at [534, 367] on span "Less than 5 minutes" at bounding box center [514, 368] width 108 height 17
click at [783, 182] on button "button" at bounding box center [777, 193] width 28 height 28
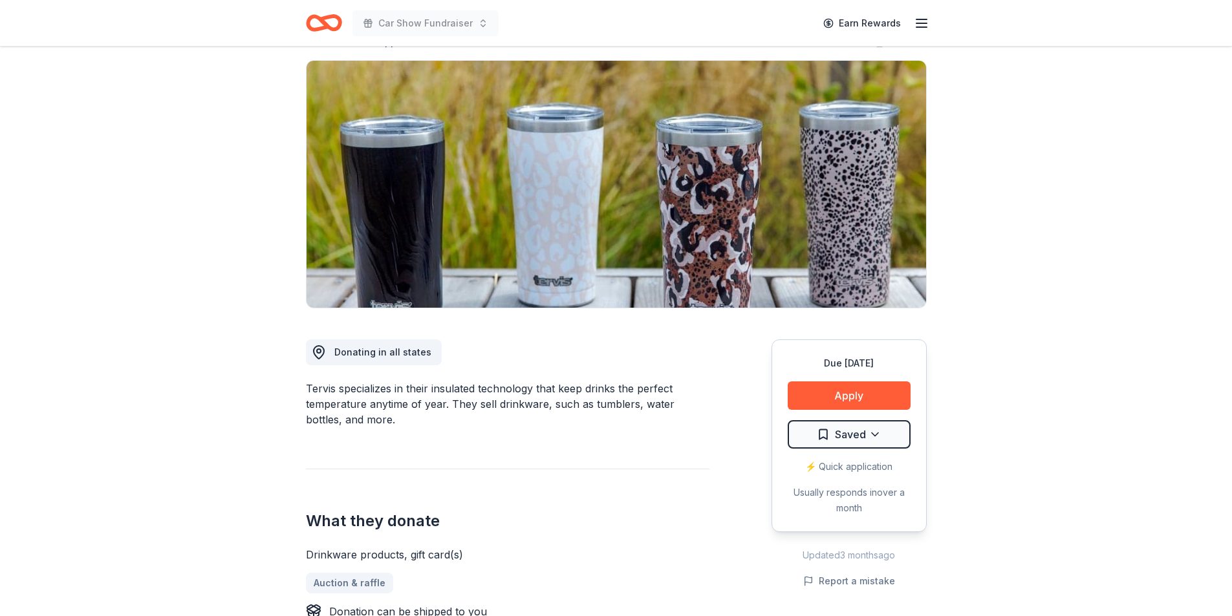
scroll to position [323, 0]
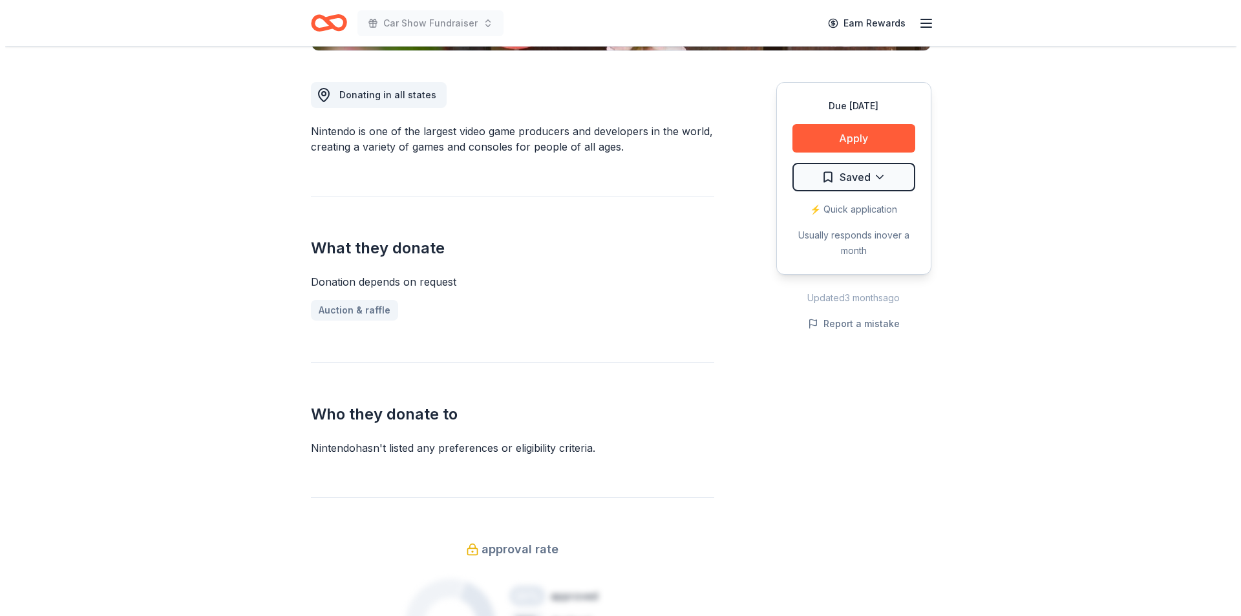
scroll to position [388, 0]
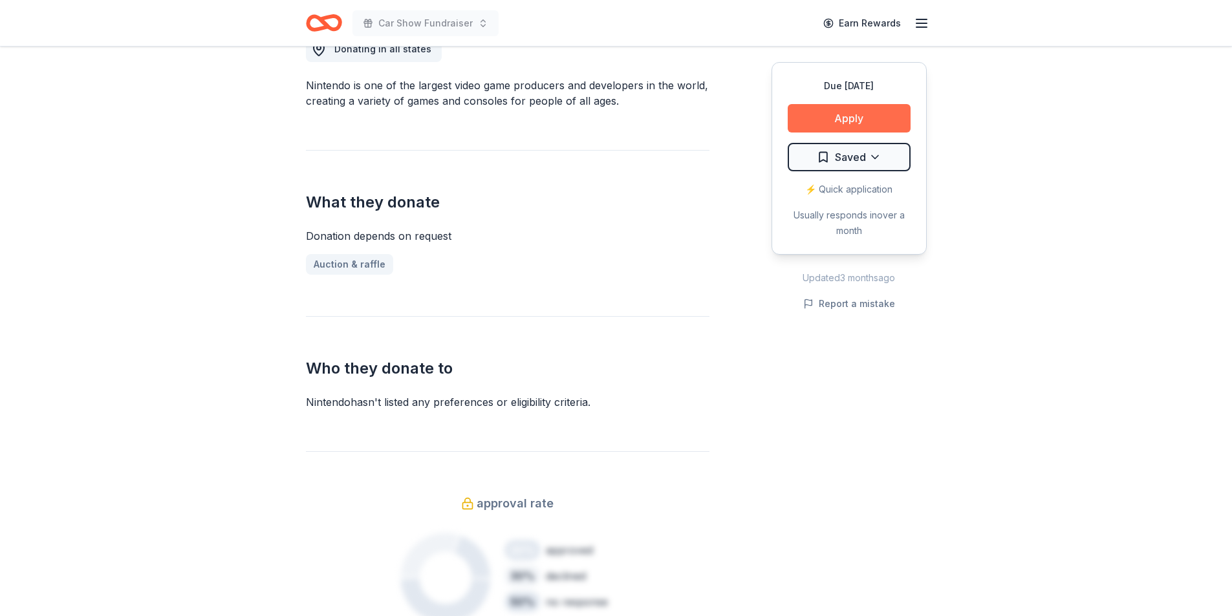
click at [826, 108] on button "Apply" at bounding box center [848, 118] width 123 height 28
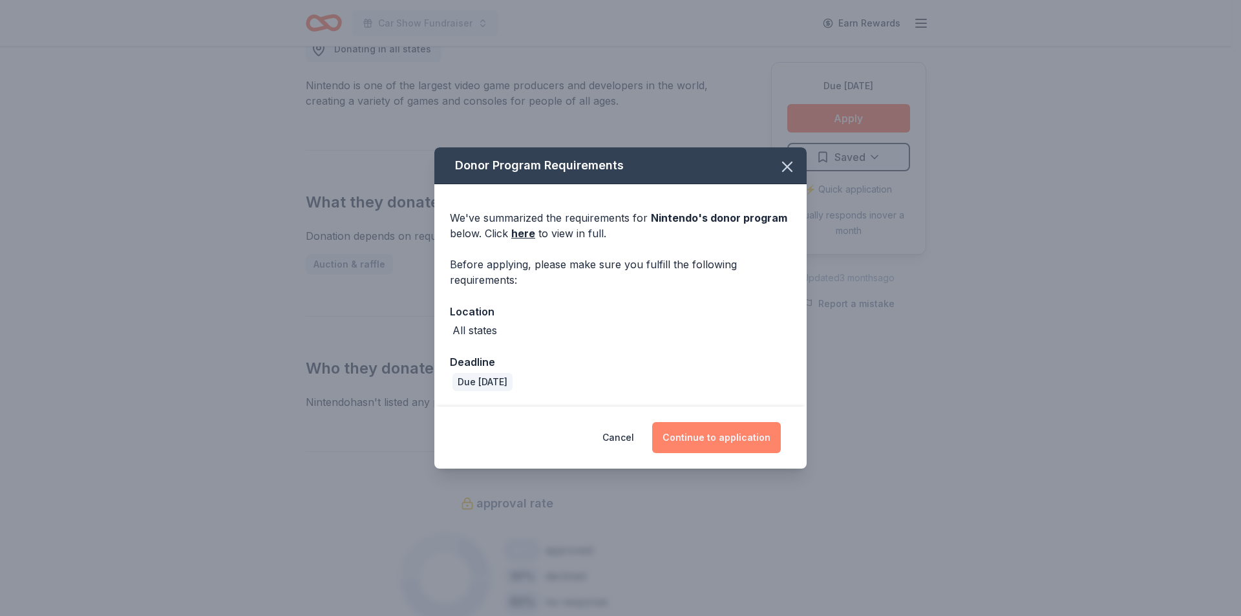
click at [719, 439] on button "Continue to application" at bounding box center [716, 437] width 129 height 31
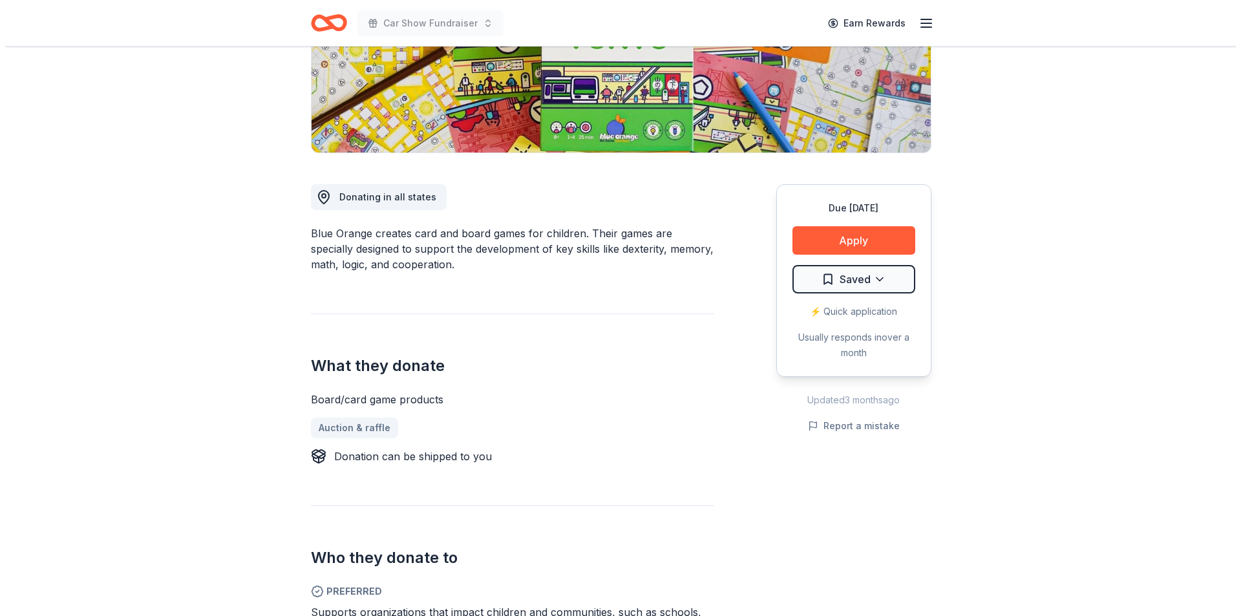
scroll to position [453, 0]
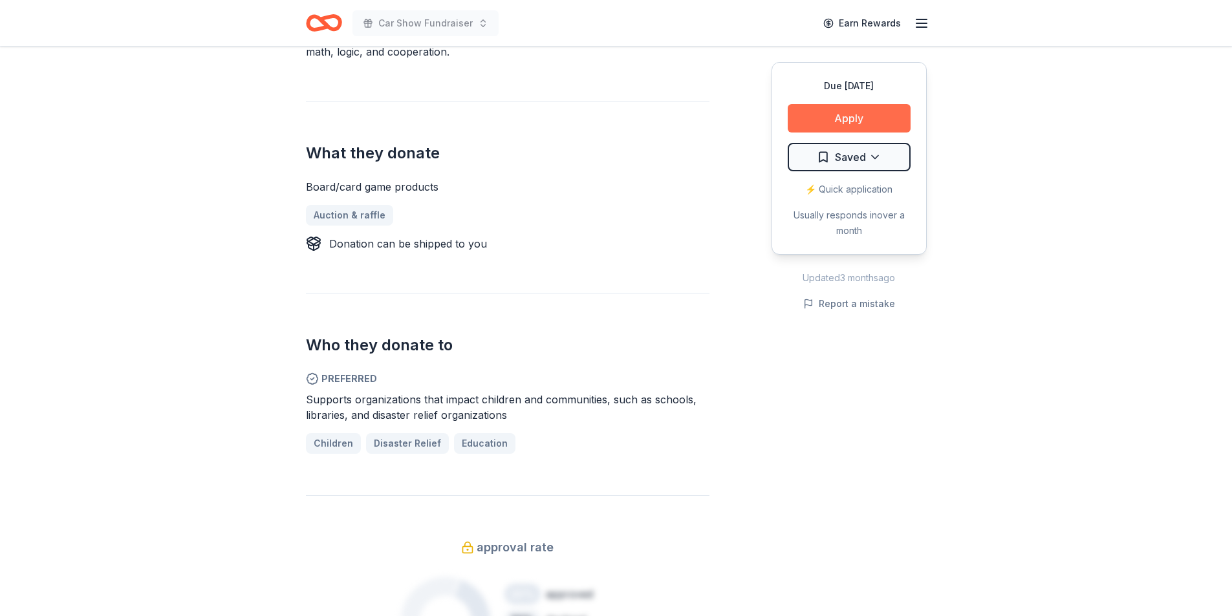
click at [868, 110] on button "Apply" at bounding box center [848, 118] width 123 height 28
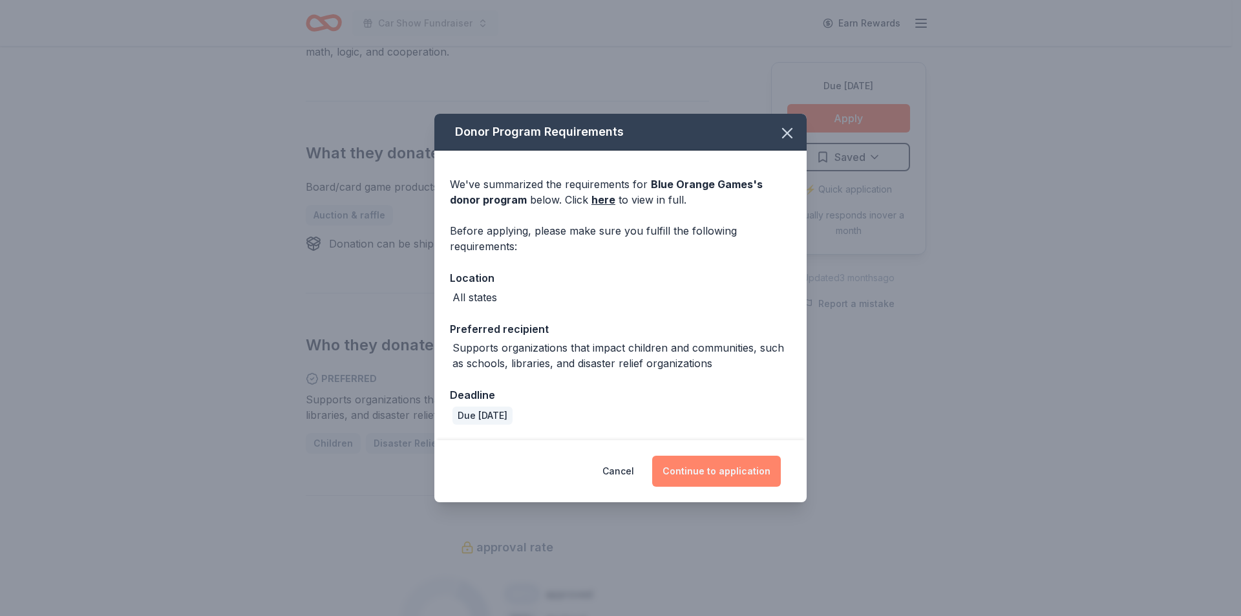
click at [712, 469] on button "Continue to application" at bounding box center [716, 471] width 129 height 31
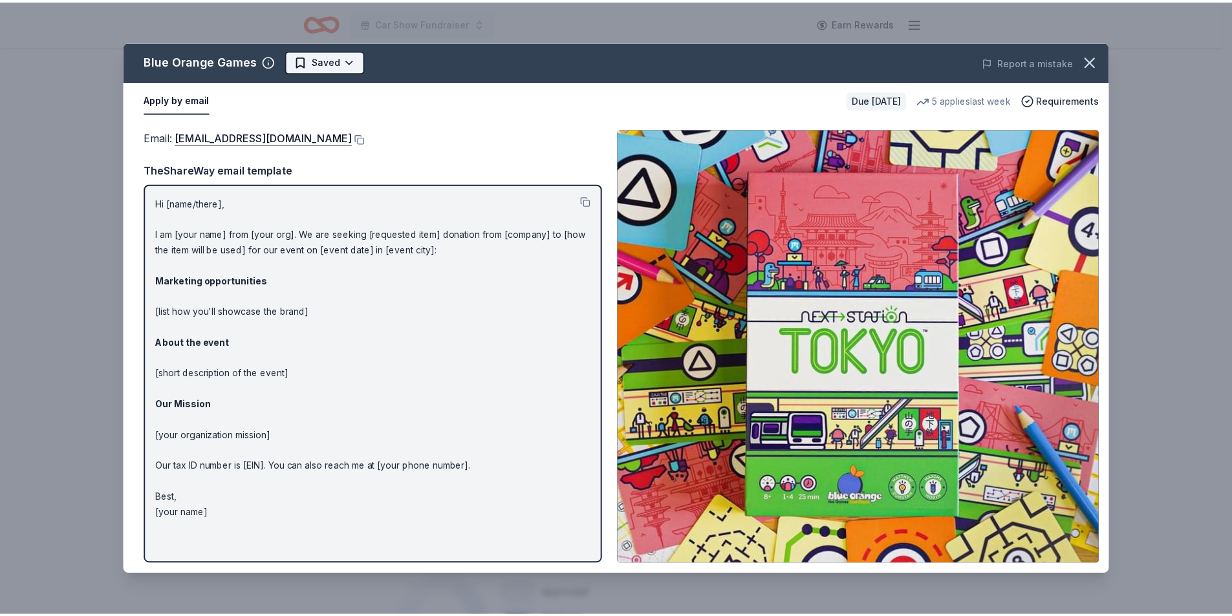
scroll to position [0, 0]
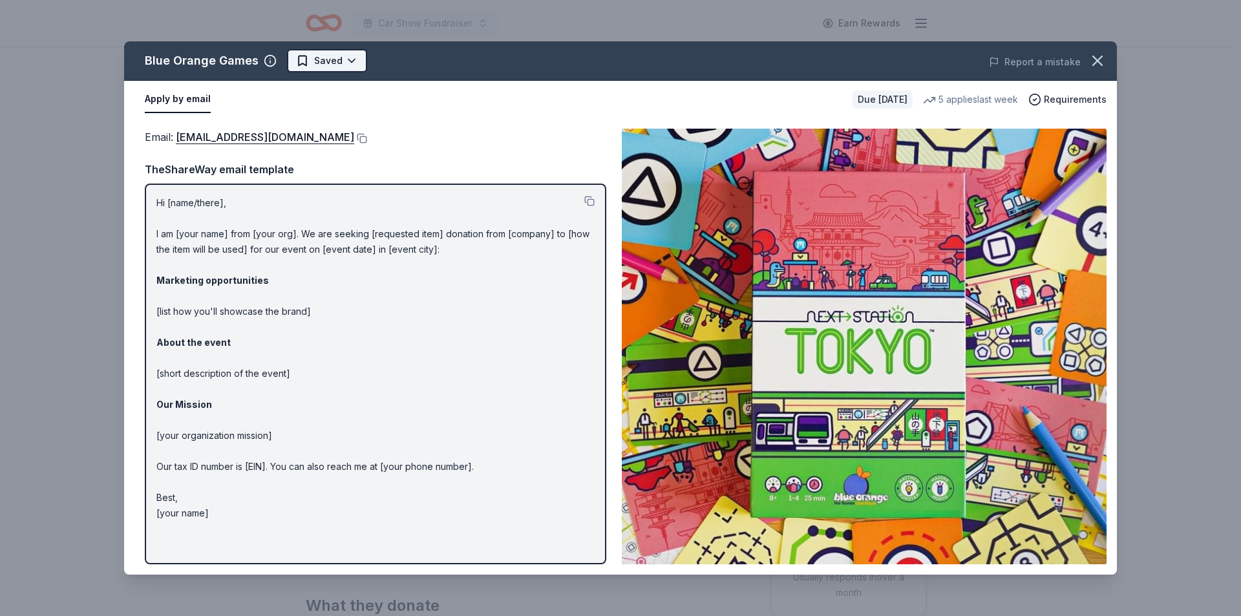
click at [318, 63] on html "Car Show Fundraiser Earn Rewards Due in 178 days Share Blue Orange Games New 5 …" at bounding box center [620, 308] width 1241 height 616
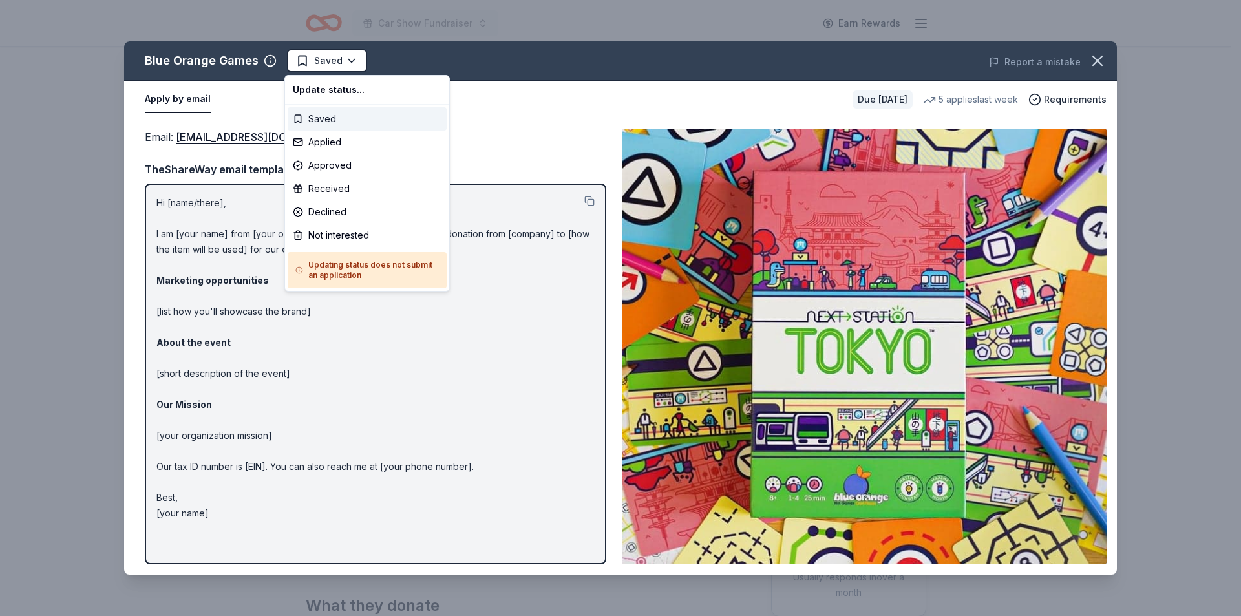
click at [325, 120] on div "Saved" at bounding box center [367, 118] width 159 height 23
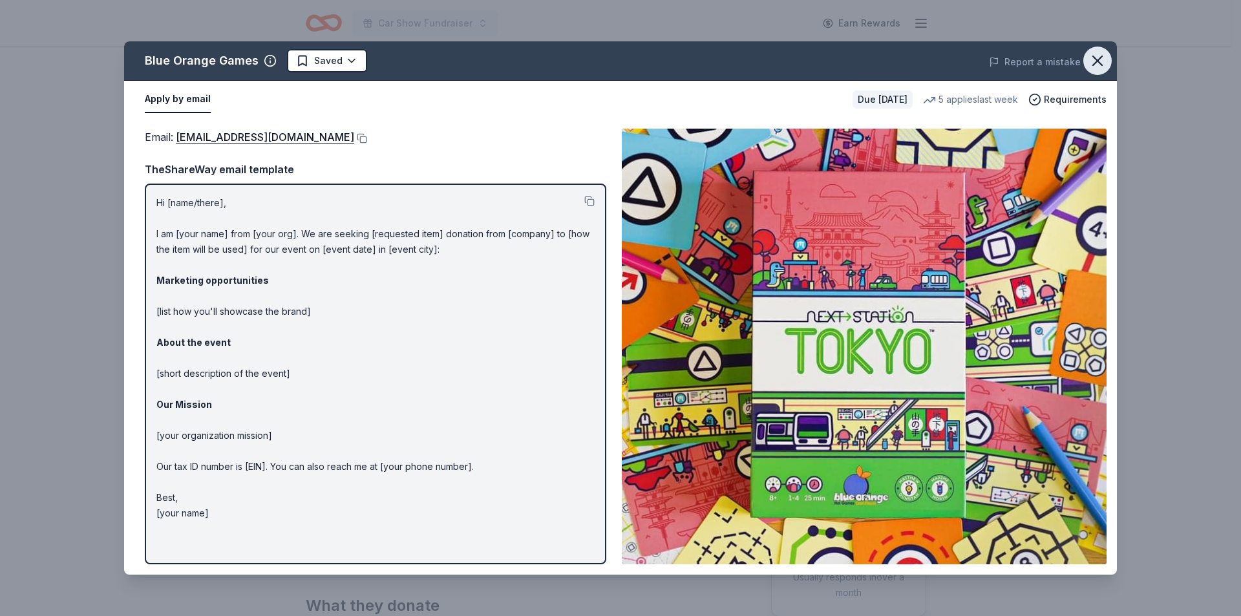
click at [1100, 56] on icon "button" at bounding box center [1098, 61] width 18 height 18
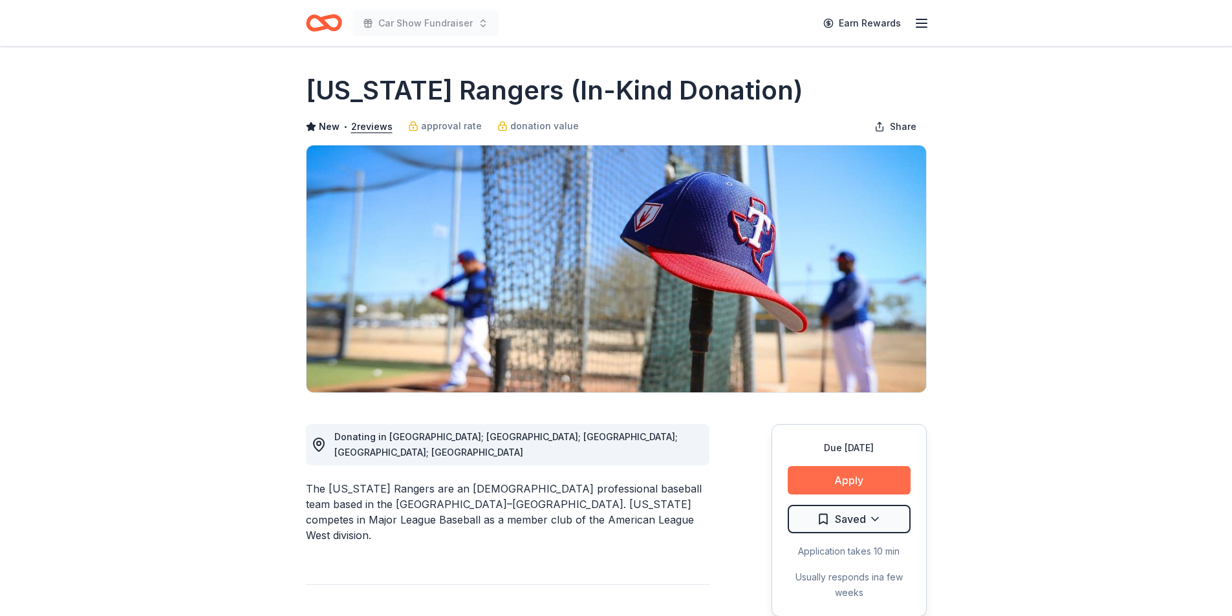
click at [841, 478] on button "Apply" at bounding box center [848, 480] width 123 height 28
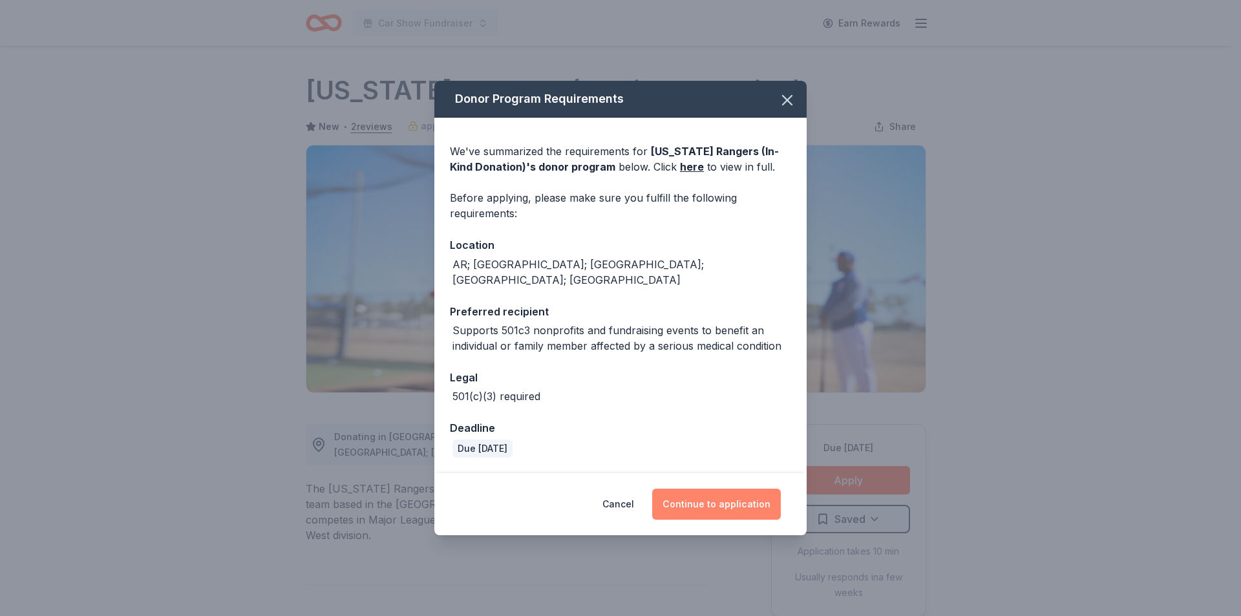
click at [723, 493] on button "Continue to application" at bounding box center [716, 504] width 129 height 31
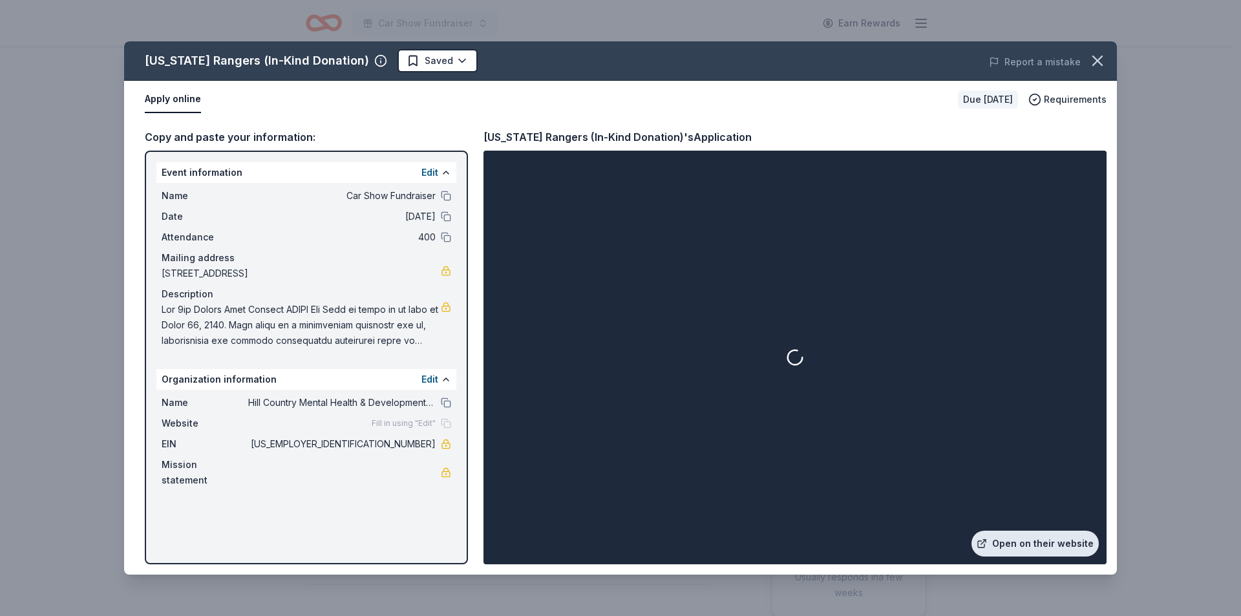
click at [1014, 544] on link "Open on their website" at bounding box center [1035, 544] width 127 height 26
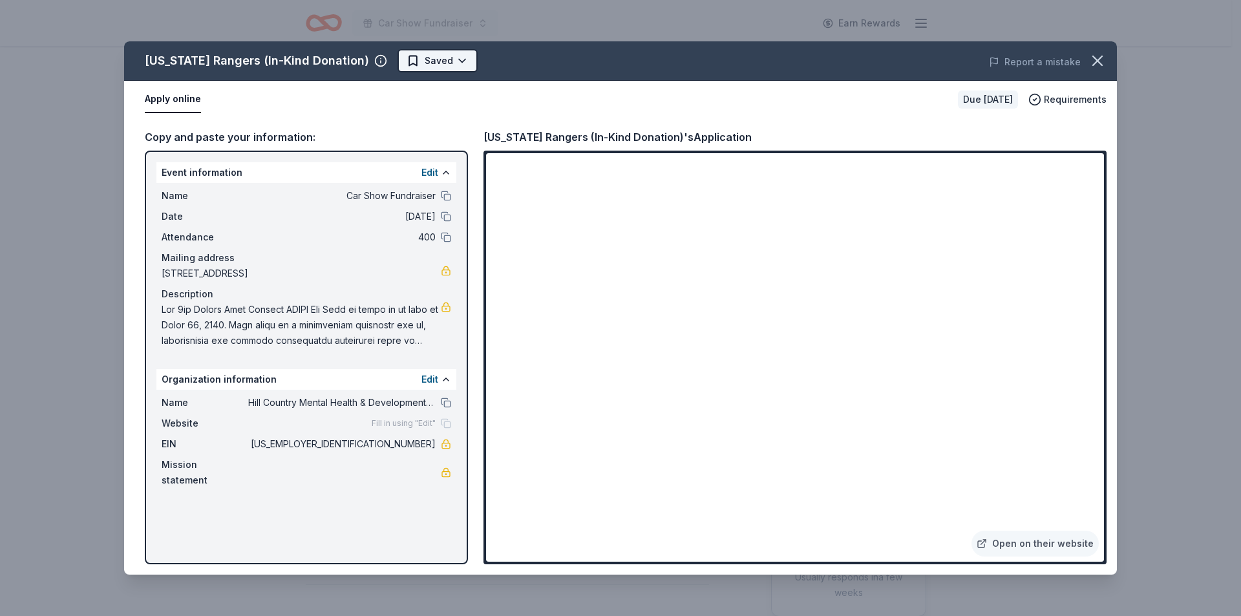
click at [405, 58] on html "Car Show Fundraiser Earn Rewards Due [DATE] Share [US_STATE] Rangers (In-Kind D…" at bounding box center [620, 308] width 1241 height 616
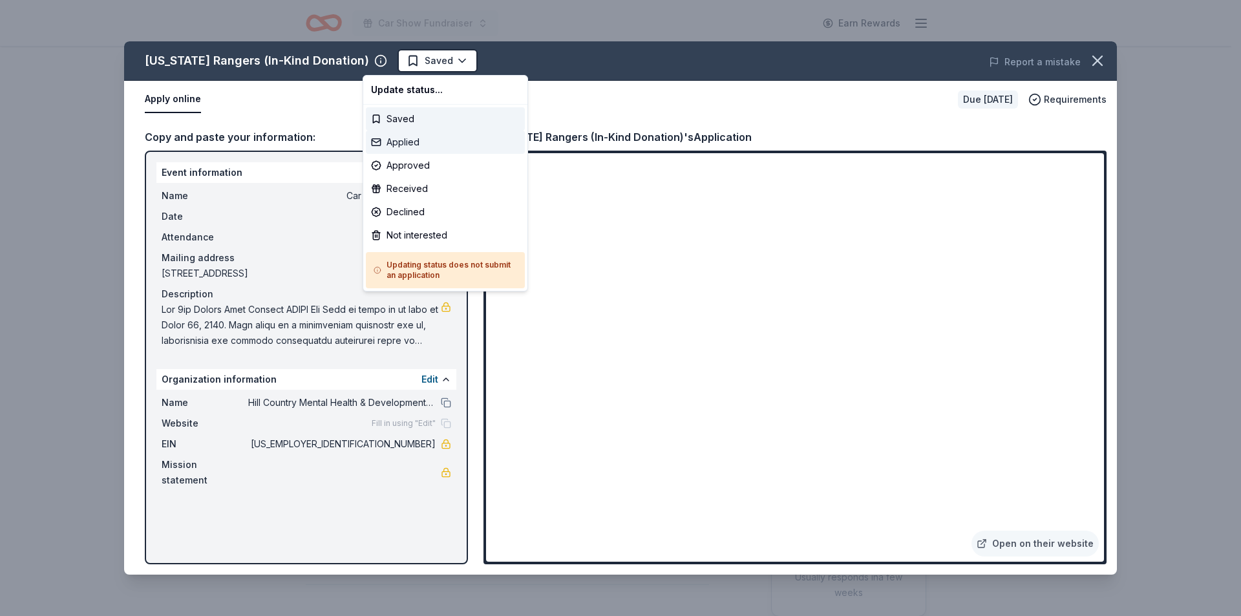
click at [400, 144] on div "Applied" at bounding box center [445, 142] width 159 height 23
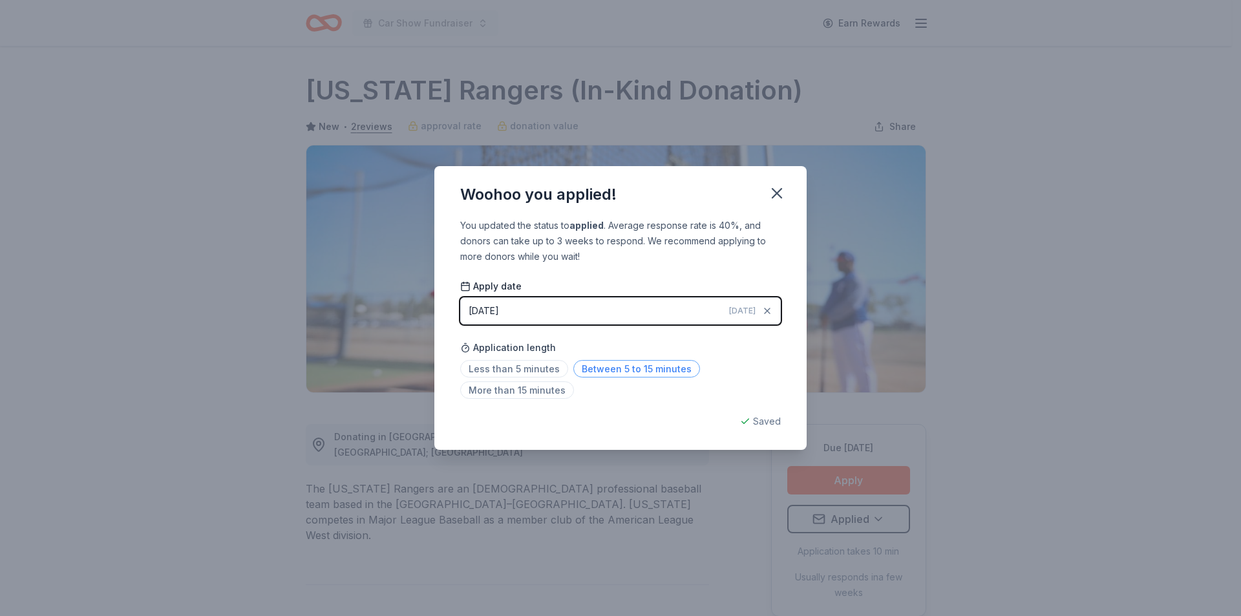
click at [592, 370] on span "Between 5 to 15 minutes" at bounding box center [636, 368] width 127 height 17
click at [777, 195] on icon "button" at bounding box center [777, 193] width 18 height 18
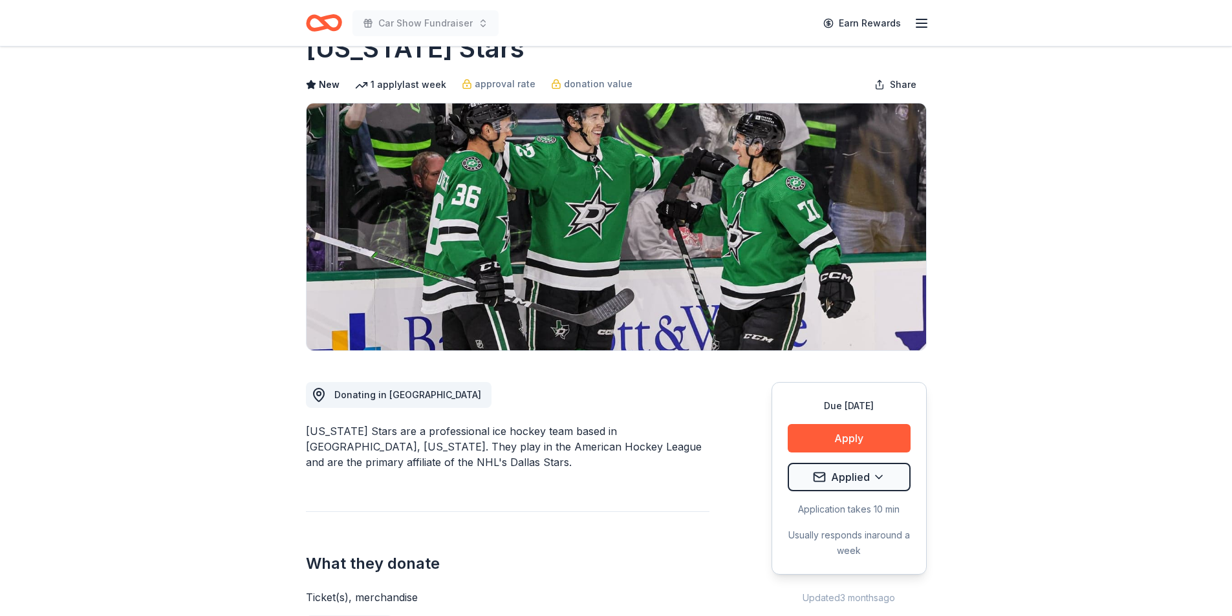
scroll to position [65, 0]
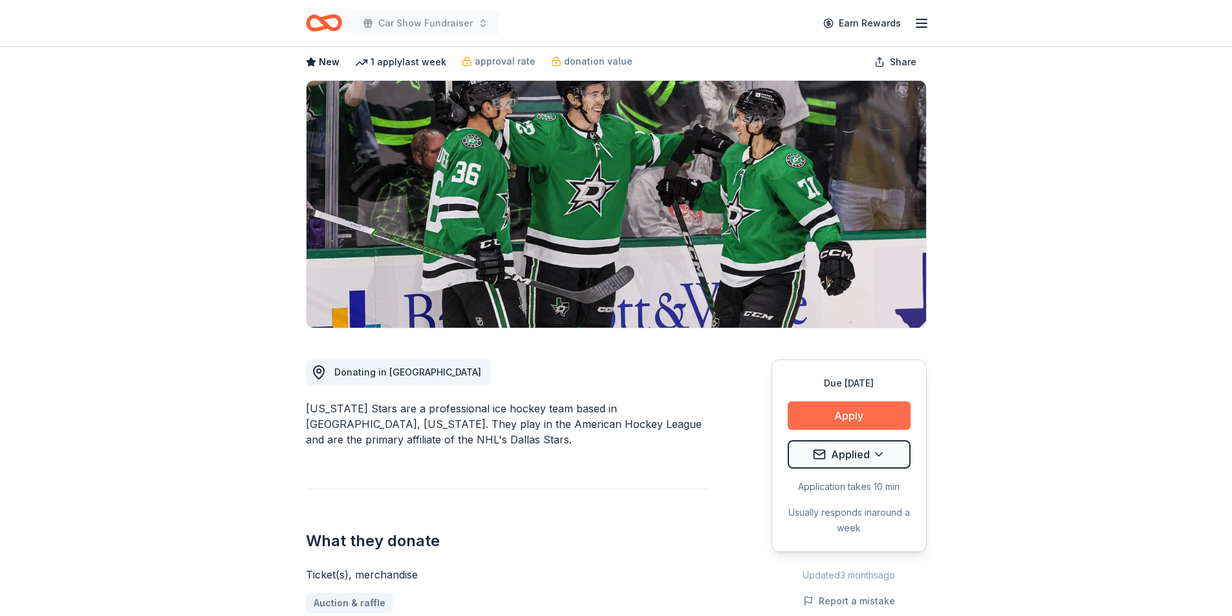
click at [880, 416] on button "Apply" at bounding box center [848, 415] width 123 height 28
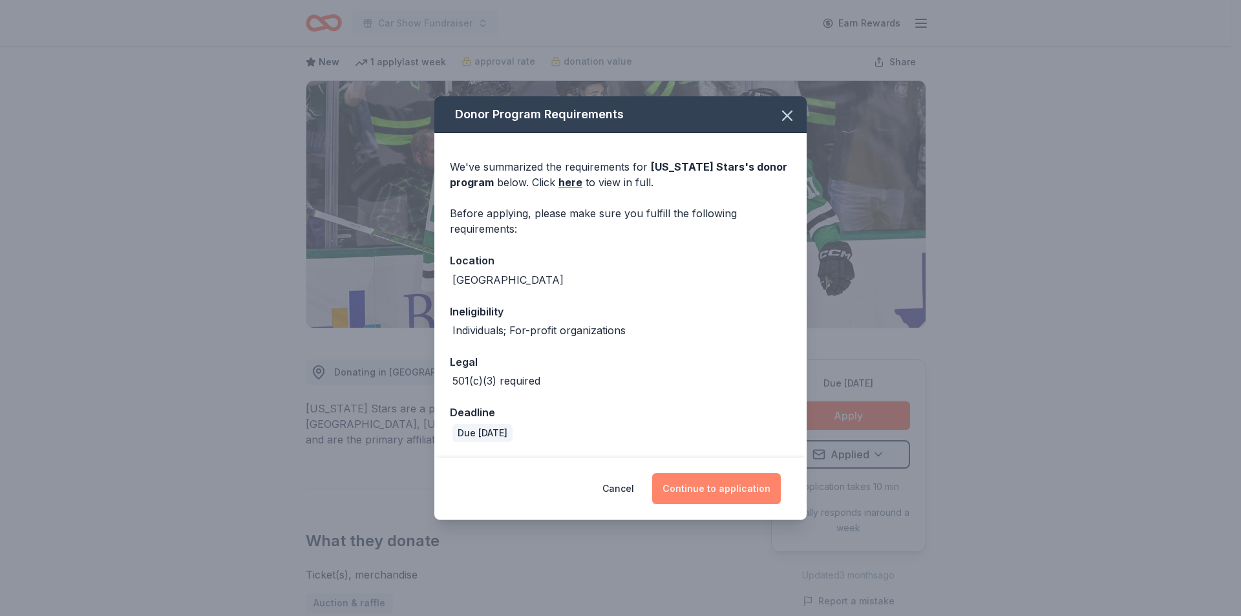
click at [720, 489] on button "Continue to application" at bounding box center [716, 488] width 129 height 31
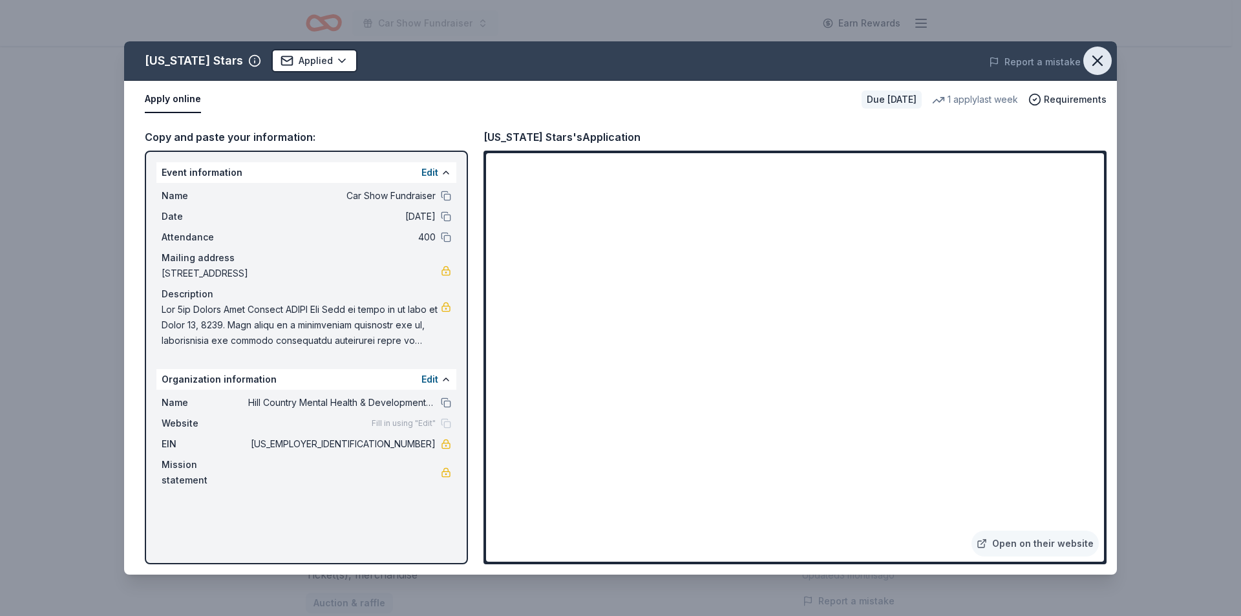
click at [1093, 60] on icon "button" at bounding box center [1098, 61] width 18 height 18
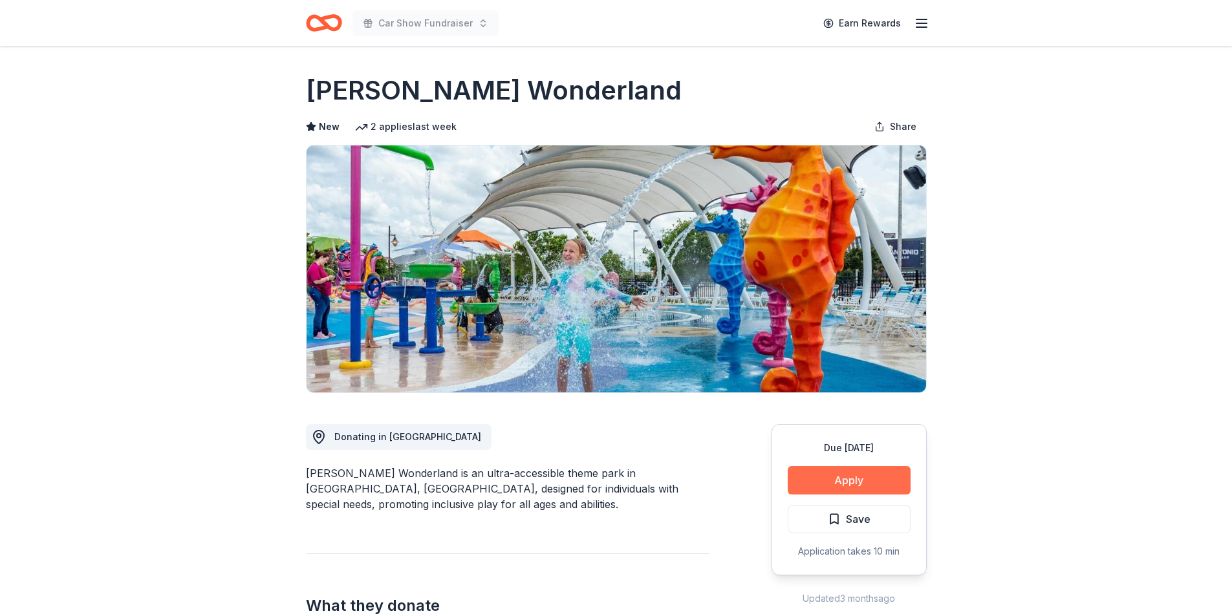
click at [848, 478] on button "Apply" at bounding box center [848, 480] width 123 height 28
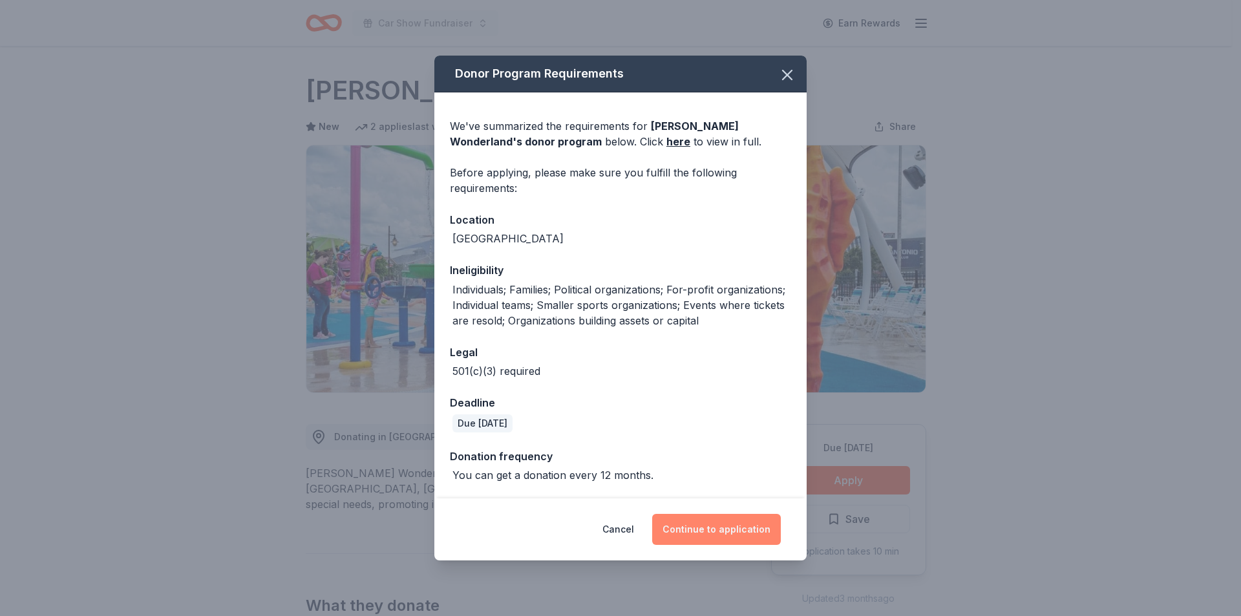
click at [701, 524] on button "Continue to application" at bounding box center [716, 529] width 129 height 31
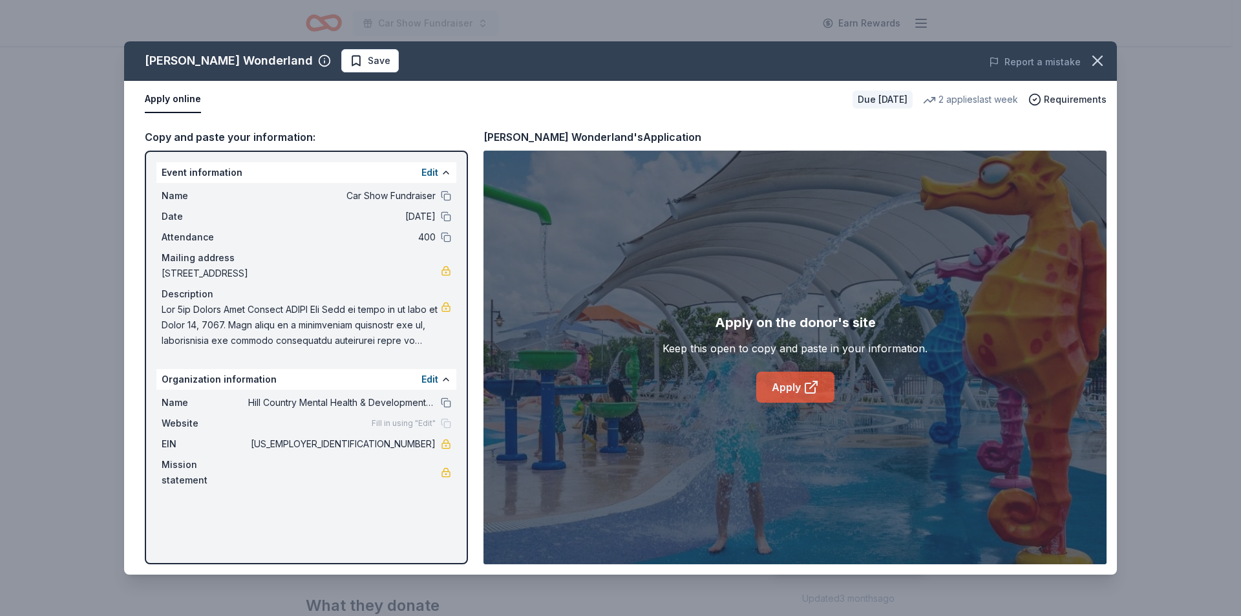
click at [804, 389] on icon at bounding box center [812, 387] width 16 height 16
click at [368, 63] on span "Save" at bounding box center [379, 61] width 23 height 16
click at [341, 60] on html "Car Show Fundraiser Earn Rewards Due in 180 days Share Morgan's Wonderland New …" at bounding box center [620, 308] width 1241 height 616
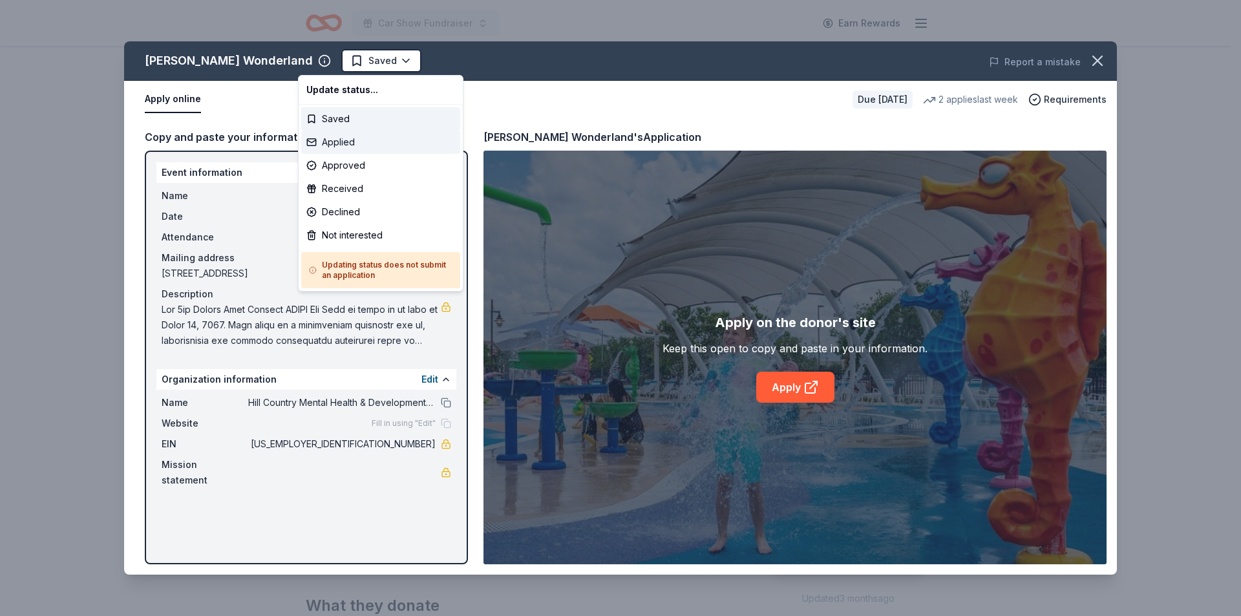
click at [330, 140] on div "Applied" at bounding box center [380, 142] width 159 height 23
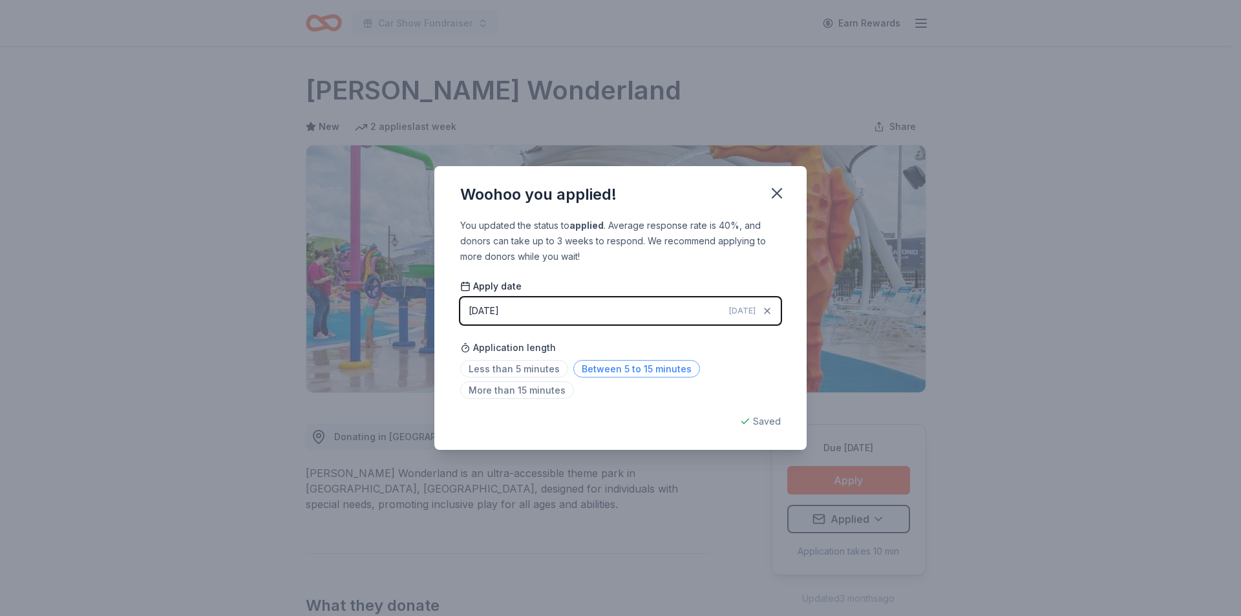
click at [597, 373] on span "Between 5 to 15 minutes" at bounding box center [636, 368] width 127 height 17
click at [781, 191] on icon "button" at bounding box center [777, 193] width 18 height 18
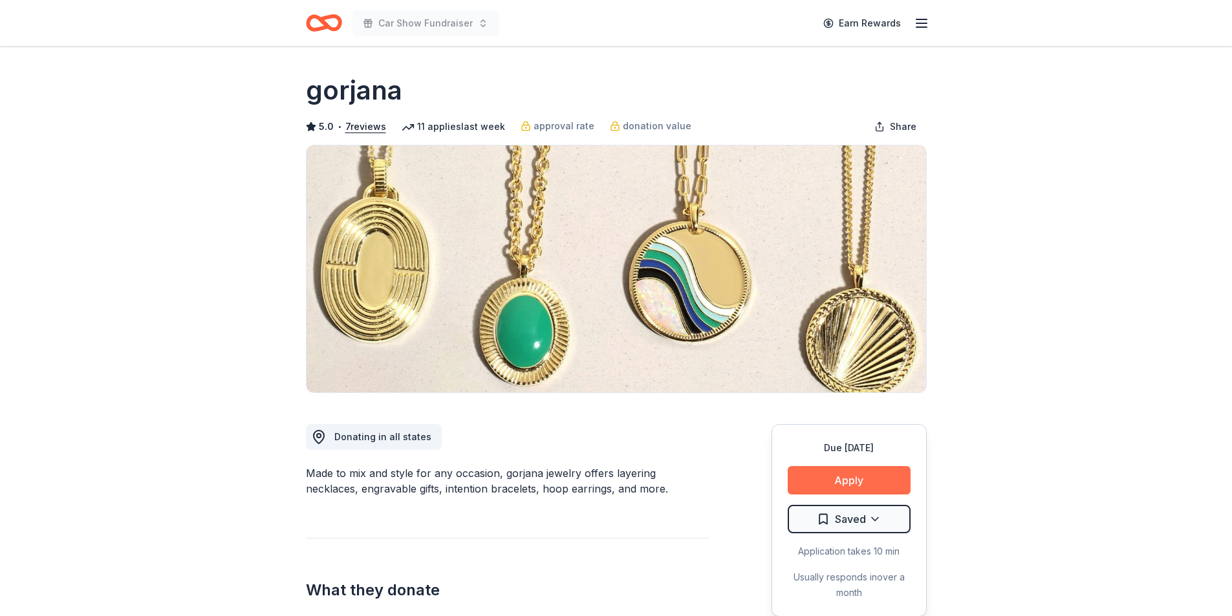
click at [866, 482] on button "Apply" at bounding box center [848, 480] width 123 height 28
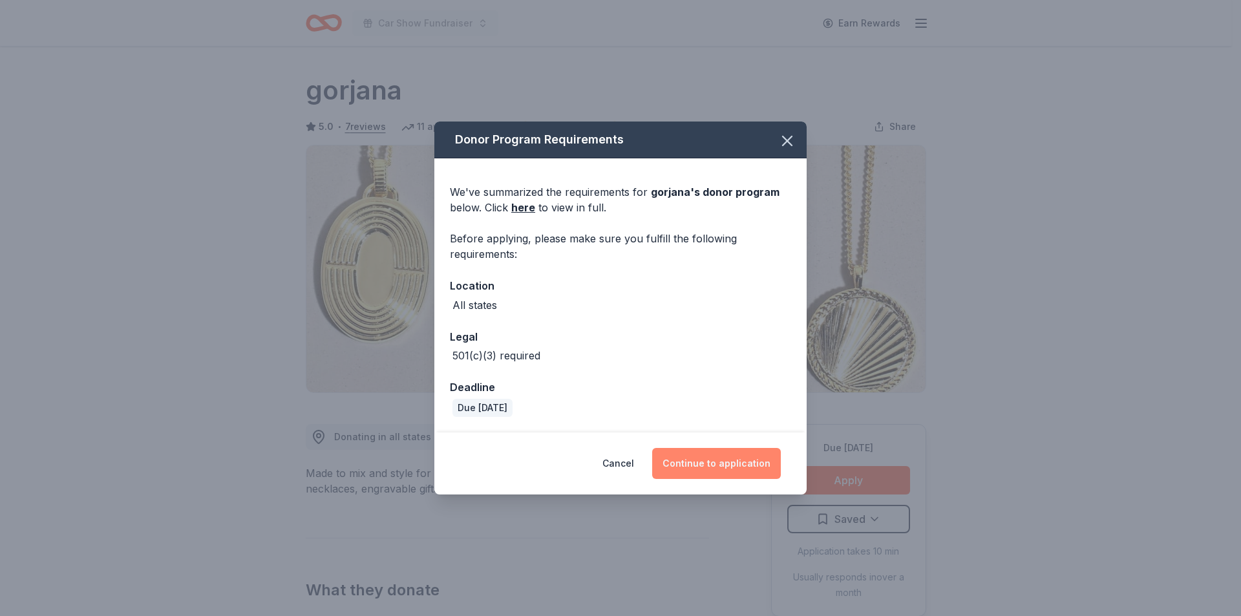
click at [692, 465] on button "Continue to application" at bounding box center [716, 463] width 129 height 31
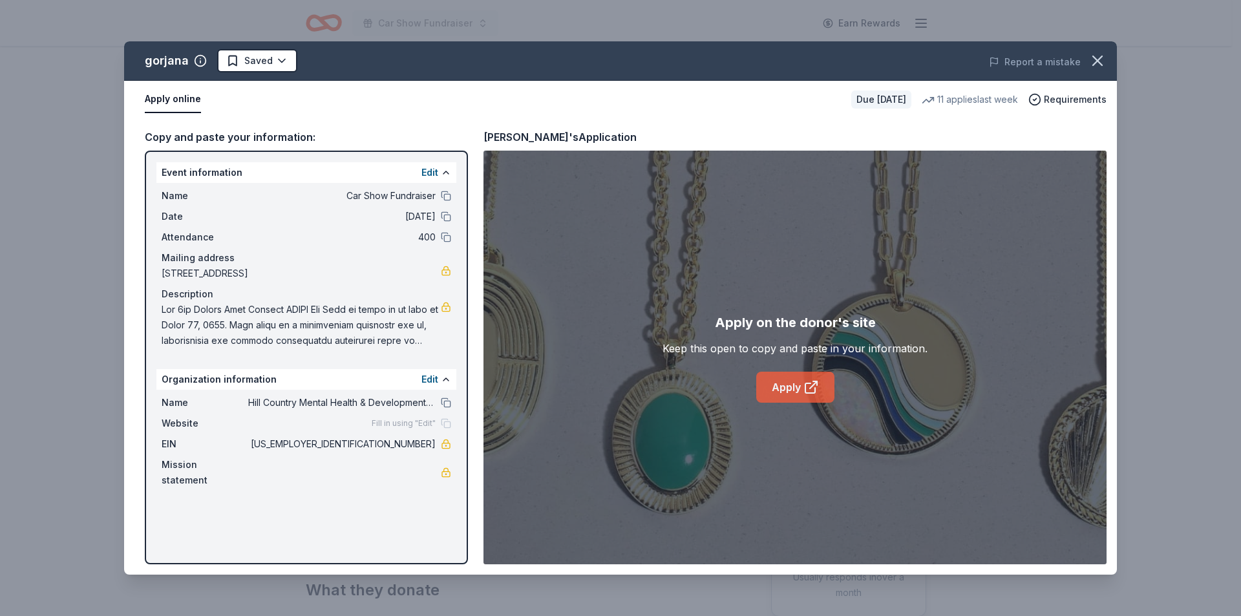
click at [800, 384] on link "Apply" at bounding box center [795, 387] width 78 height 31
click at [1100, 56] on icon "button" at bounding box center [1098, 61] width 18 height 18
